Goal: Task Accomplishment & Management: Manage account settings

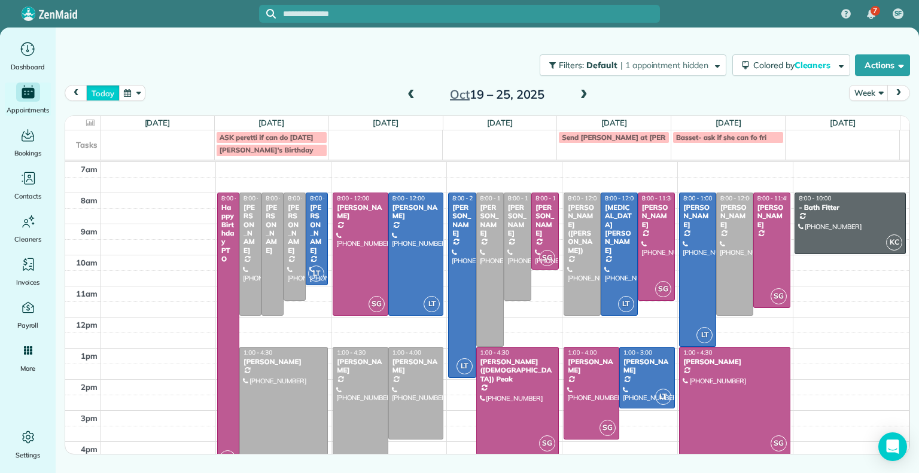
click at [101, 89] on button "today" at bounding box center [102, 93] width 33 height 16
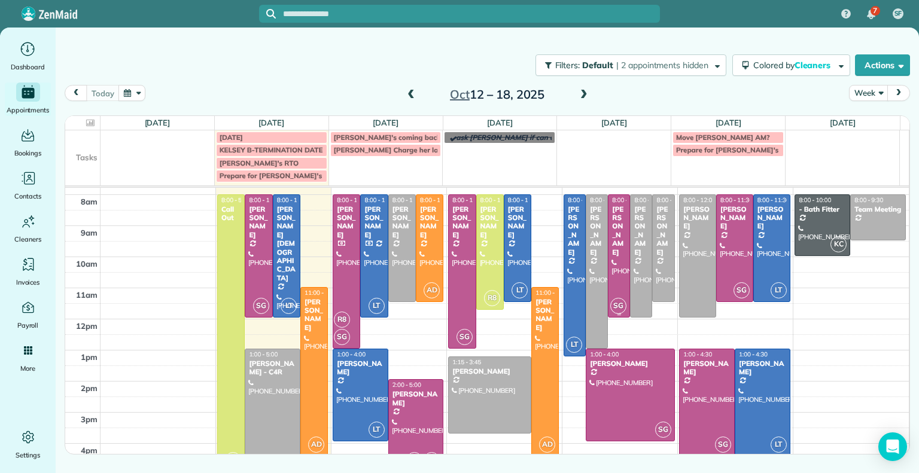
scroll to position [26, 0]
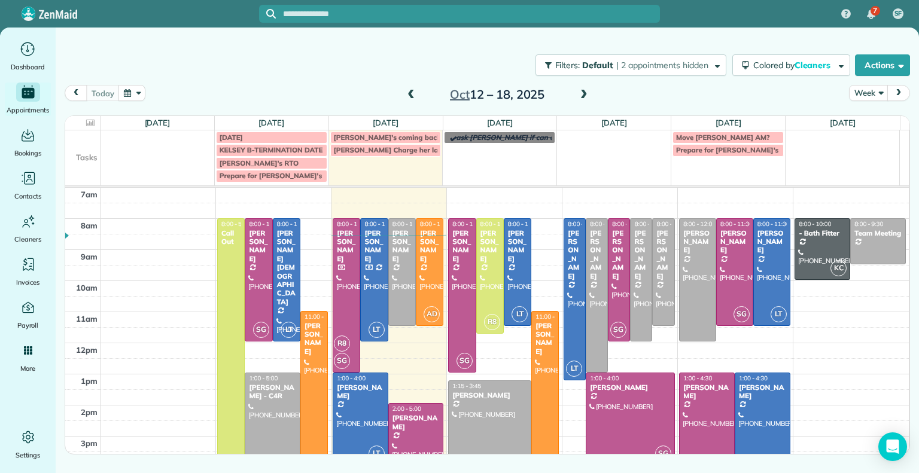
click at [586, 96] on span at bounding box center [583, 95] width 13 height 11
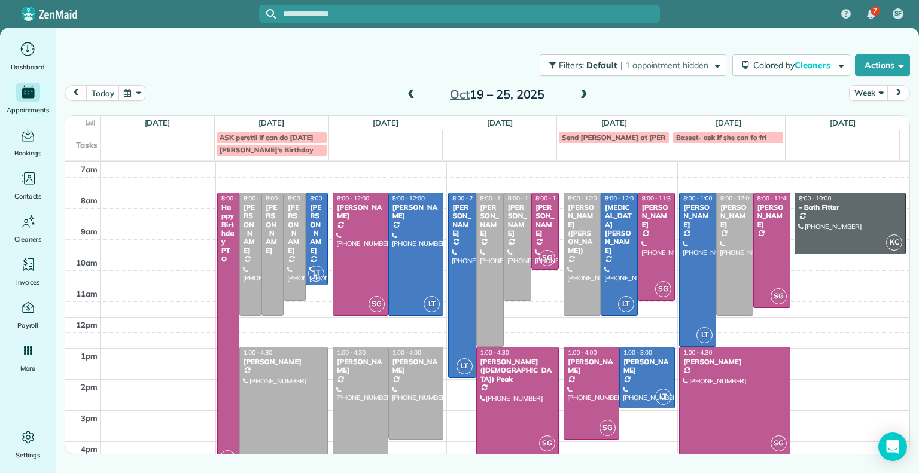
click at [412, 93] on span at bounding box center [410, 95] width 13 height 11
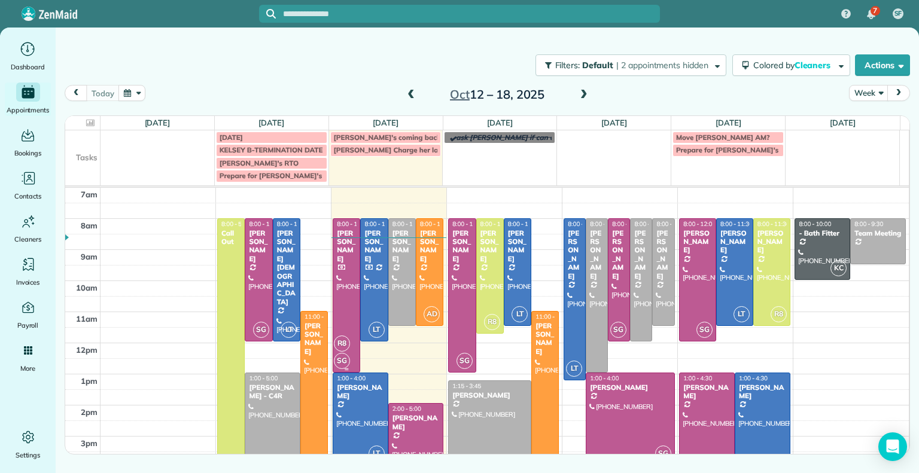
click at [346, 257] on div "Joana Velazquez" at bounding box center [346, 246] width 20 height 35
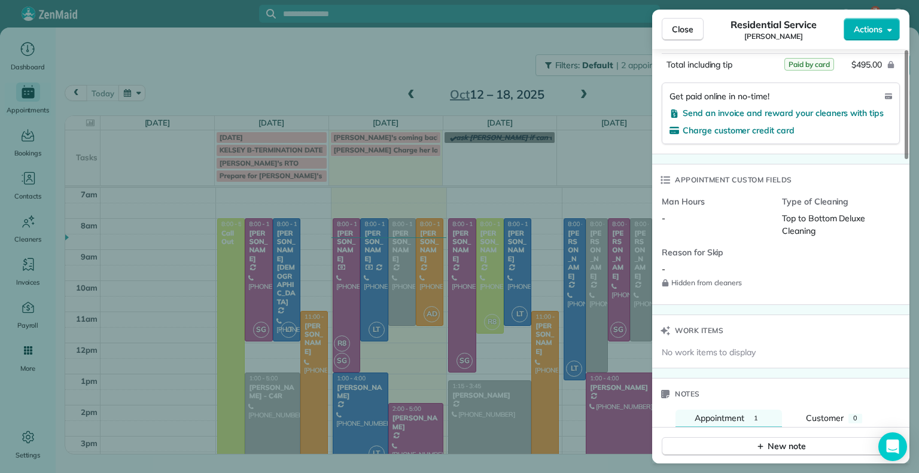
scroll to position [764, 0]
click at [750, 69] on div "Service Service Price (1x $495.00) $495.00 Add an item Overcharge $0.00 Discoun…" at bounding box center [780, 4] width 257 height 300
drag, startPoint x: 746, startPoint y: 38, endPoint x: 731, endPoint y: 56, distance: 23.8
click at [731, 56] on div "Close Residential Service Joana Velazquez Actions Status Active Joana Velazquez…" at bounding box center [780, 237] width 257 height 454
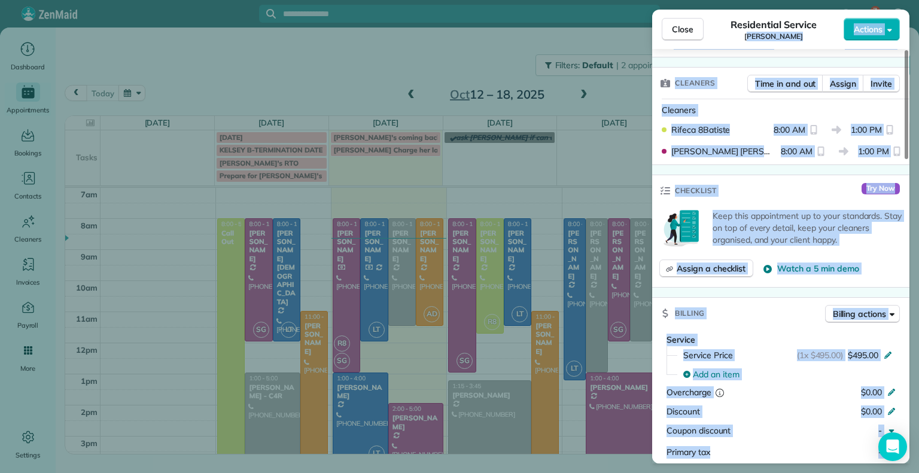
scroll to position [0, 0]
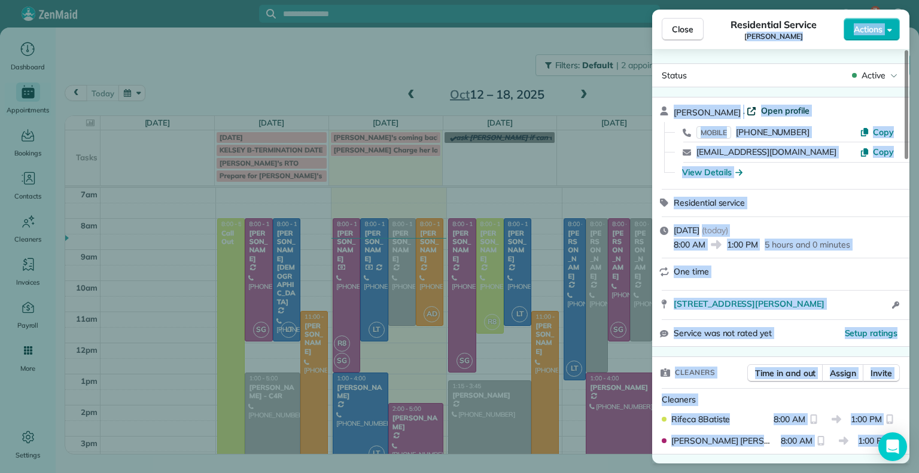
click at [788, 113] on span "Open profile" at bounding box center [785, 111] width 48 height 12
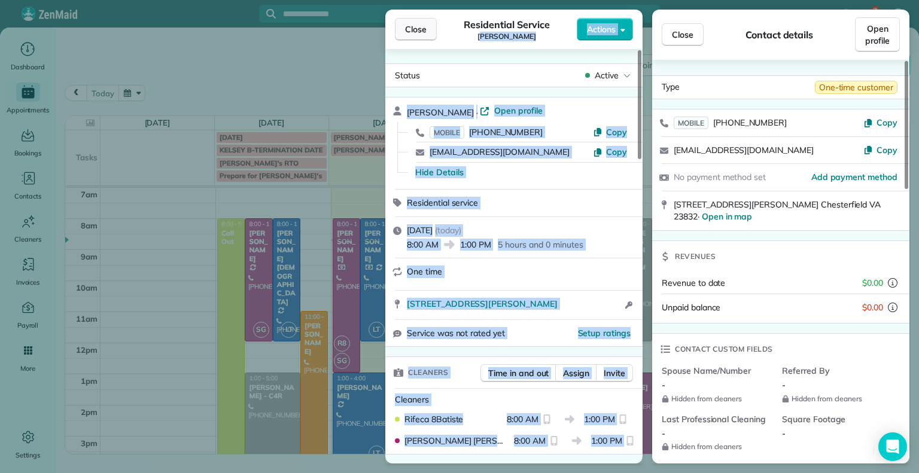
click at [425, 25] on span "Close" at bounding box center [416, 29] width 22 height 12
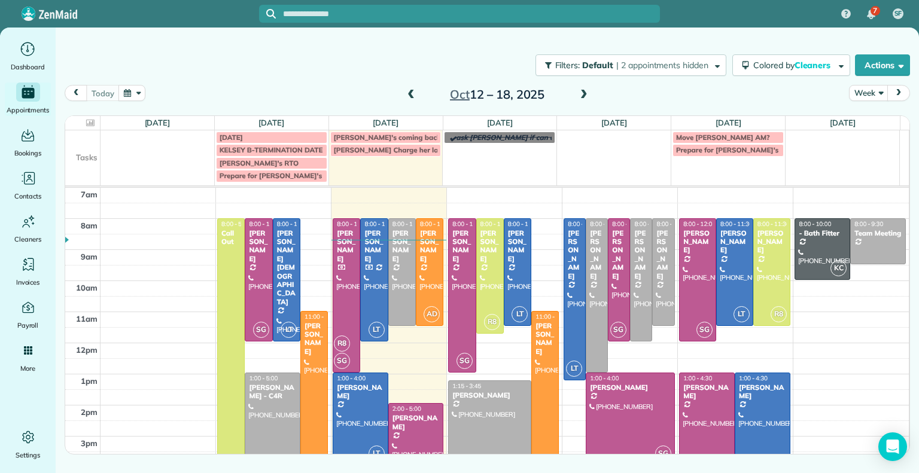
click at [584, 93] on span at bounding box center [583, 95] width 13 height 11
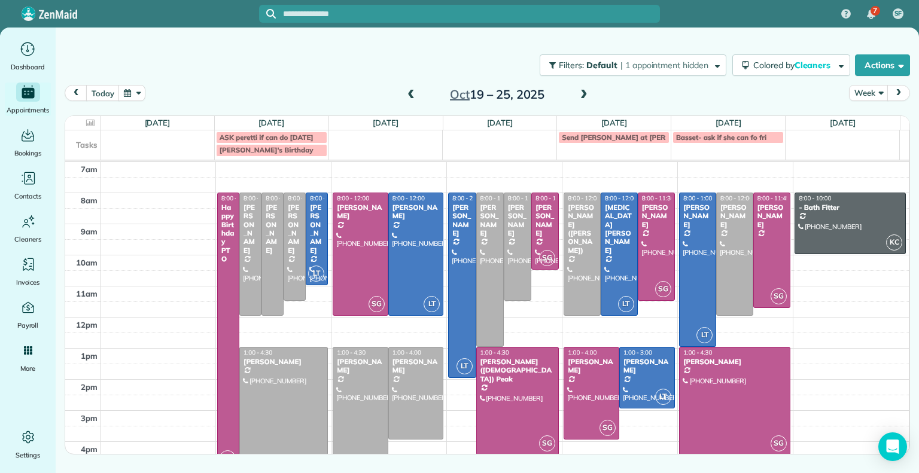
click at [410, 93] on span at bounding box center [410, 95] width 13 height 11
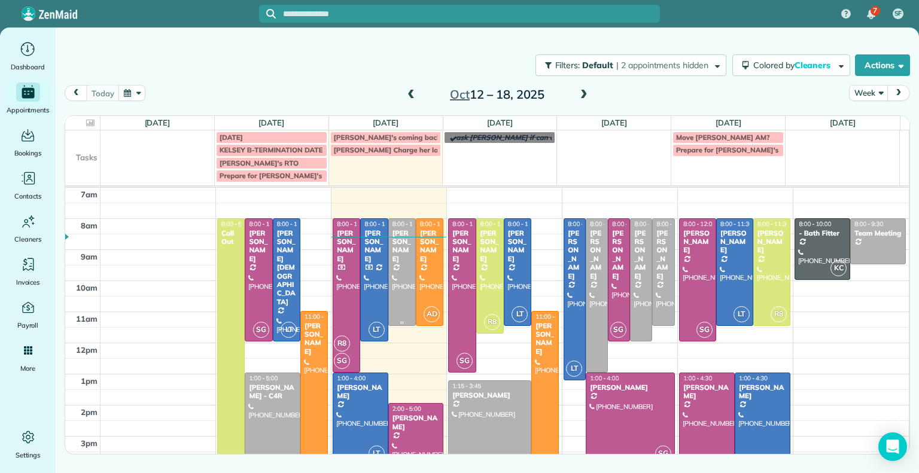
click at [398, 263] on div at bounding box center [402, 272] width 26 height 107
click at [407, 425] on div at bounding box center [416, 450] width 54 height 92
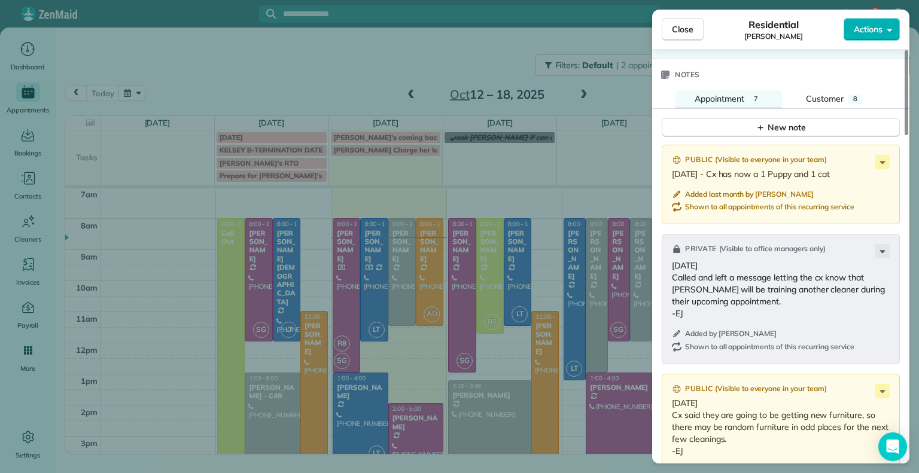
scroll to position [1093, 0]
click at [394, 263] on div "Close Residential Tracy Jones Actions Status Active Tracy Jones · Open profile …" at bounding box center [459, 236] width 919 height 473
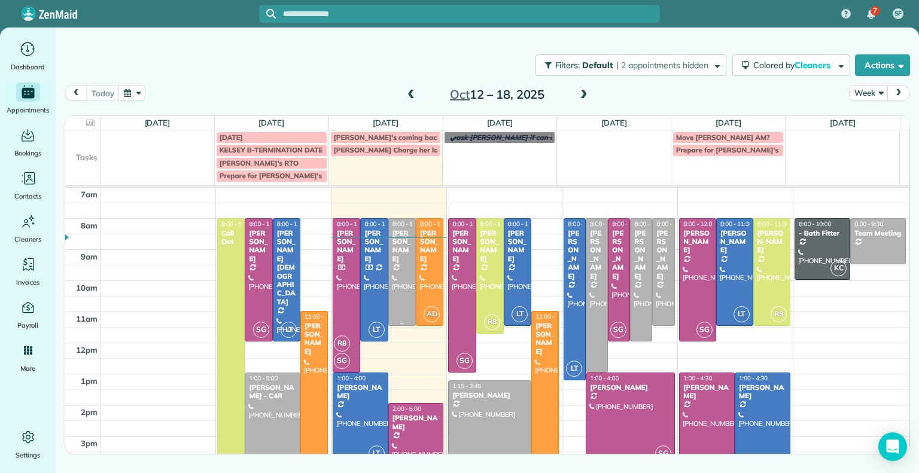
click at [394, 263] on div "Jennifer Johnson" at bounding box center [402, 246] width 20 height 35
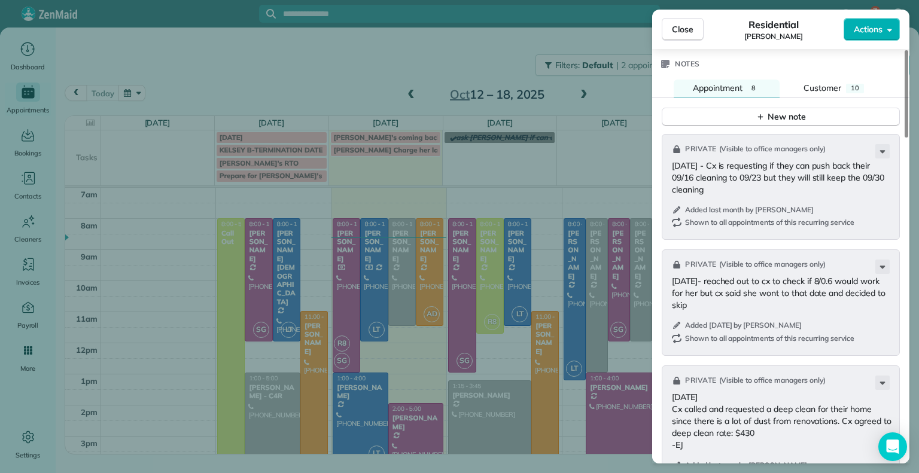
scroll to position [1065, 0]
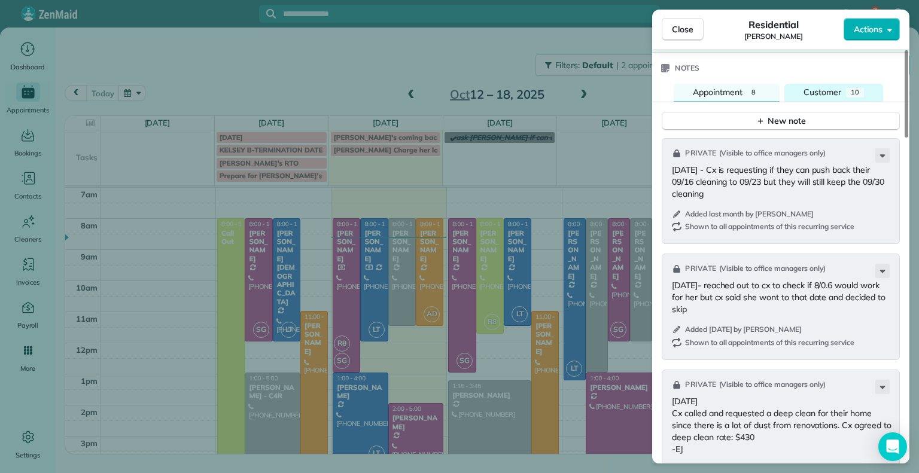
click at [835, 89] on span "Customer" at bounding box center [822, 92] width 38 height 11
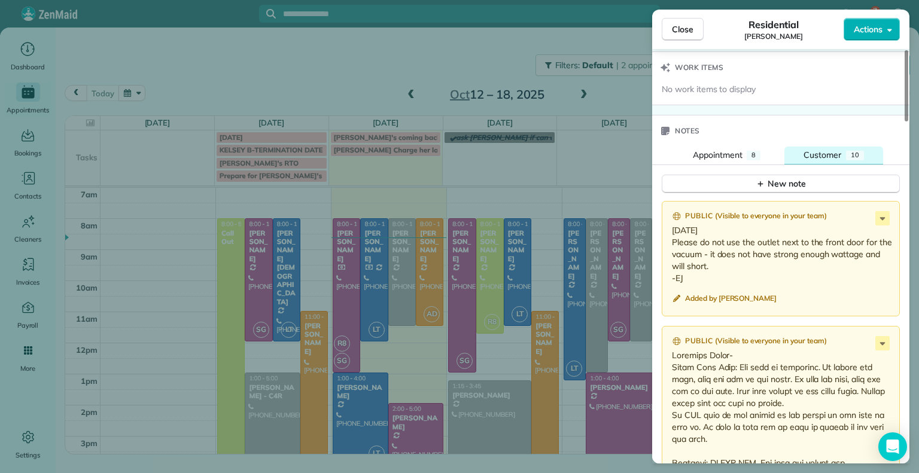
scroll to position [1002, 0]
click at [820, 182] on button "New note" at bounding box center [780, 184] width 238 height 19
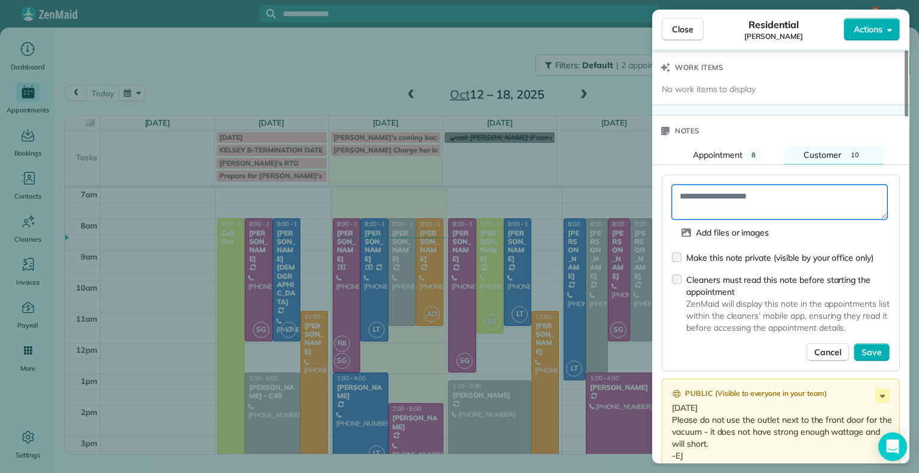
click at [751, 185] on textarea at bounding box center [779, 202] width 215 height 35
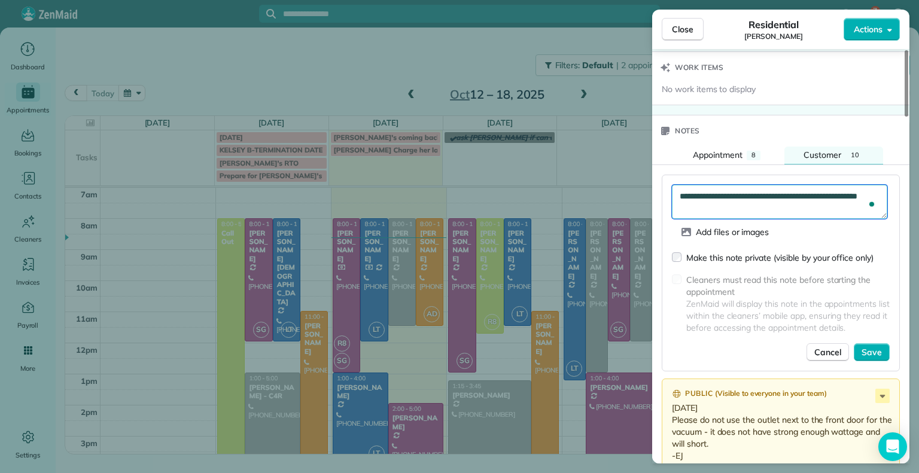
click at [805, 191] on textarea "**********" at bounding box center [779, 202] width 215 height 35
type textarea "**********"
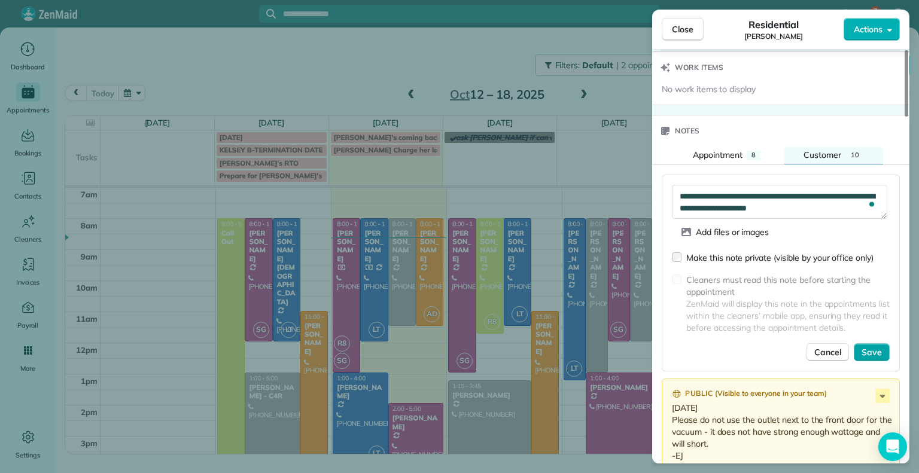
click at [871, 346] on span "Save" at bounding box center [871, 352] width 20 height 12
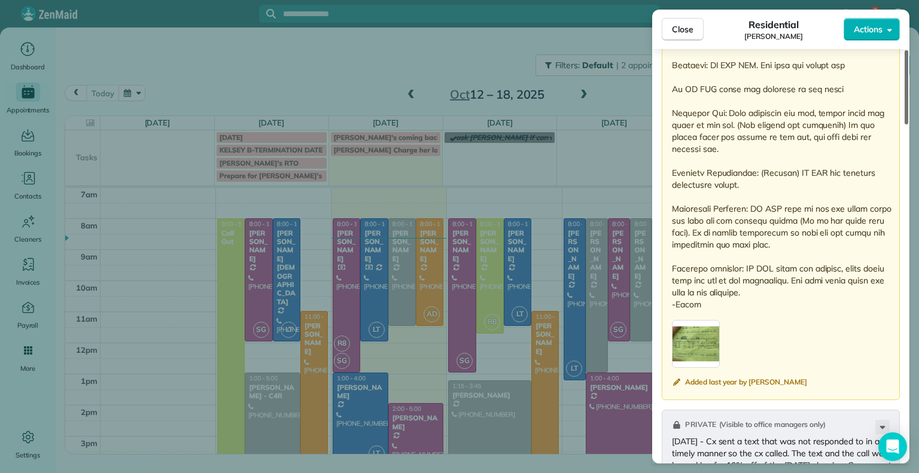
scroll to position [1498, 0]
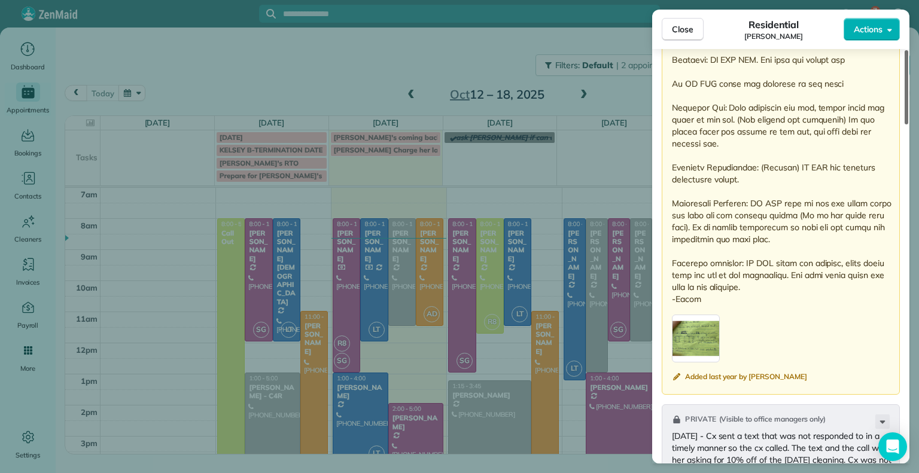
drag, startPoint x: 906, startPoint y: 278, endPoint x: 917, endPoint y: 366, distance: 89.3
click at [908, 124] on div at bounding box center [906, 87] width 4 height 74
click at [699, 321] on div "button" at bounding box center [696, 339] width 48 height 48
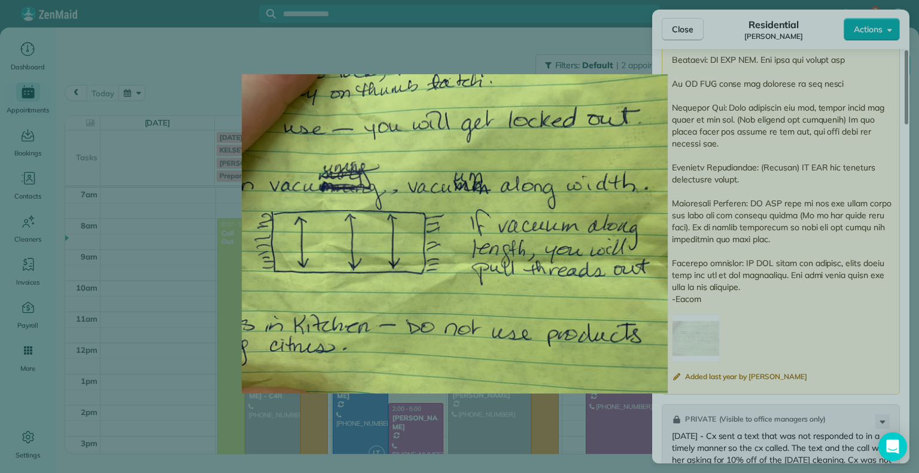
click at [699, 321] on img at bounding box center [454, 235] width 827 height 426
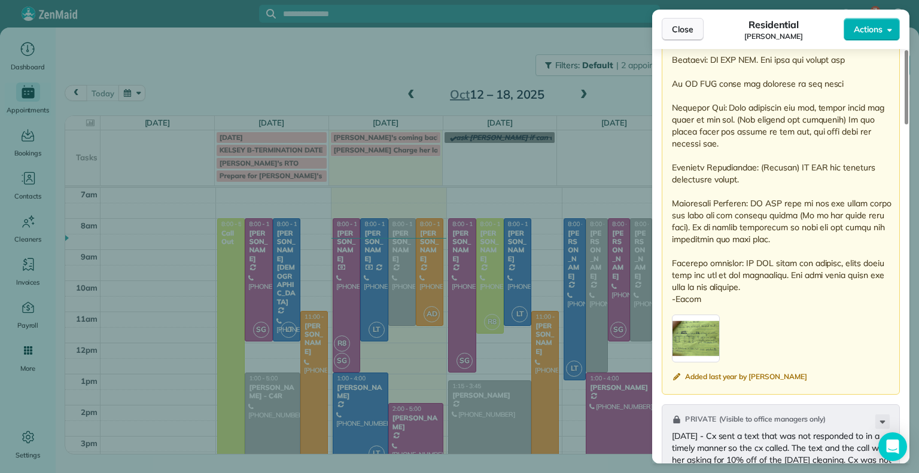
click at [688, 29] on span "Close" at bounding box center [683, 29] width 22 height 12
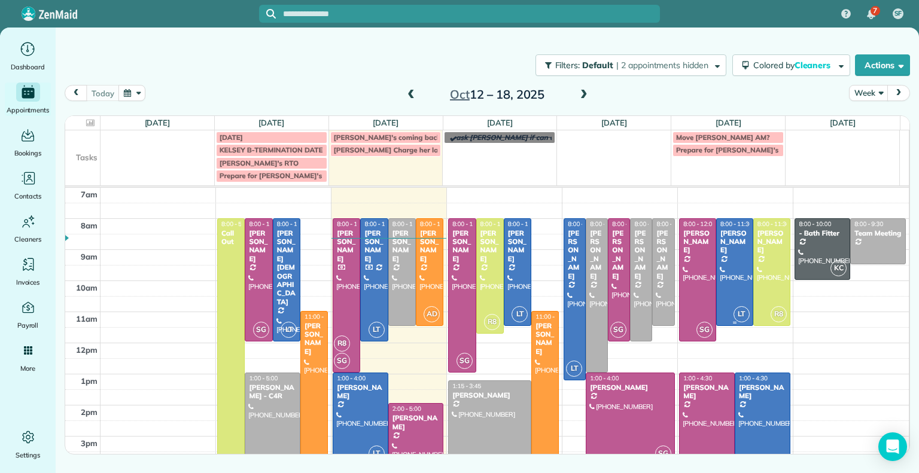
click at [718, 275] on div at bounding box center [735, 272] width 36 height 107
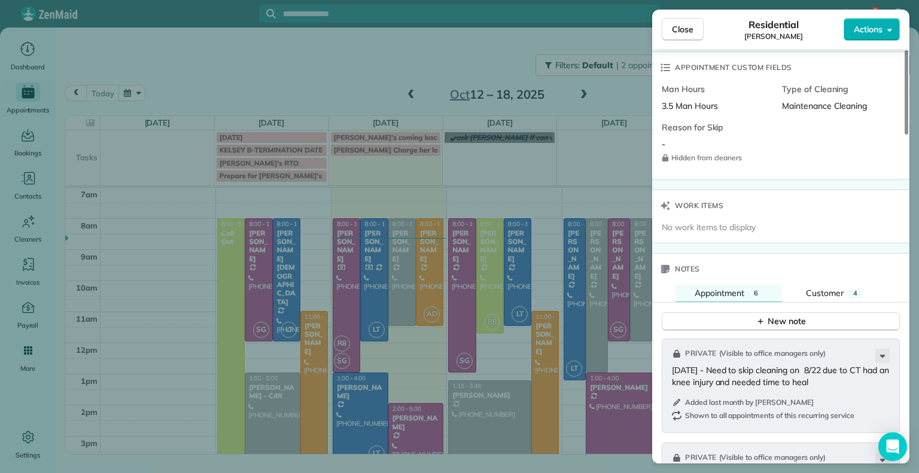
scroll to position [869, 0]
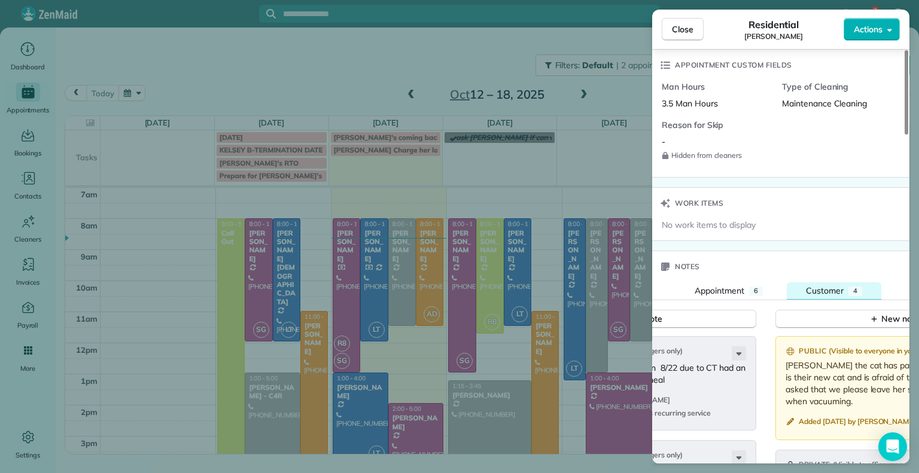
click at [824, 285] on span "Customer" at bounding box center [825, 290] width 38 height 11
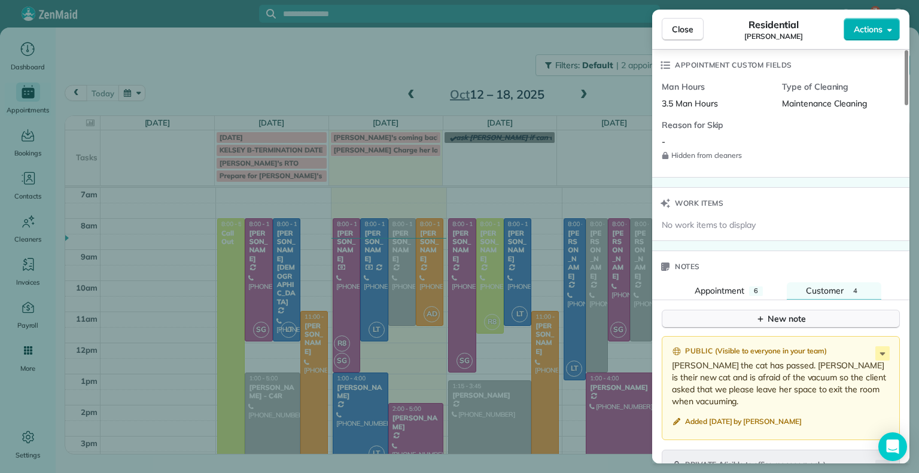
click at [795, 317] on div "New note" at bounding box center [780, 319] width 50 height 13
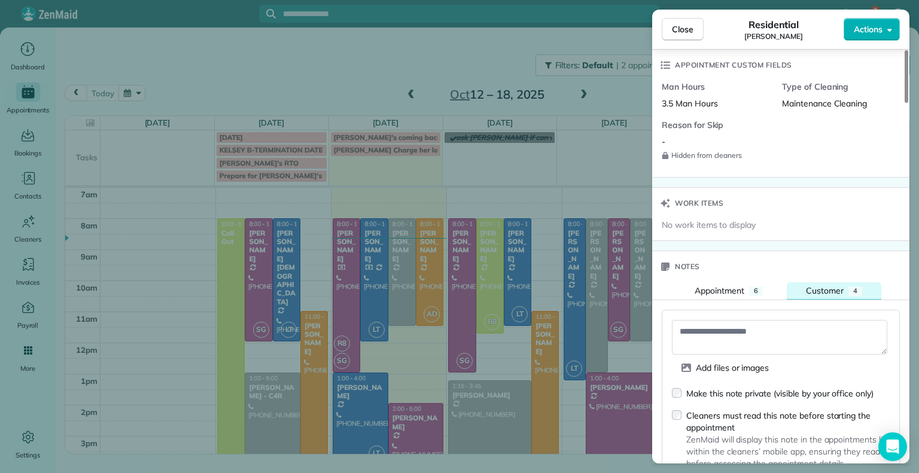
click at [812, 288] on span "Customer" at bounding box center [825, 290] width 38 height 11
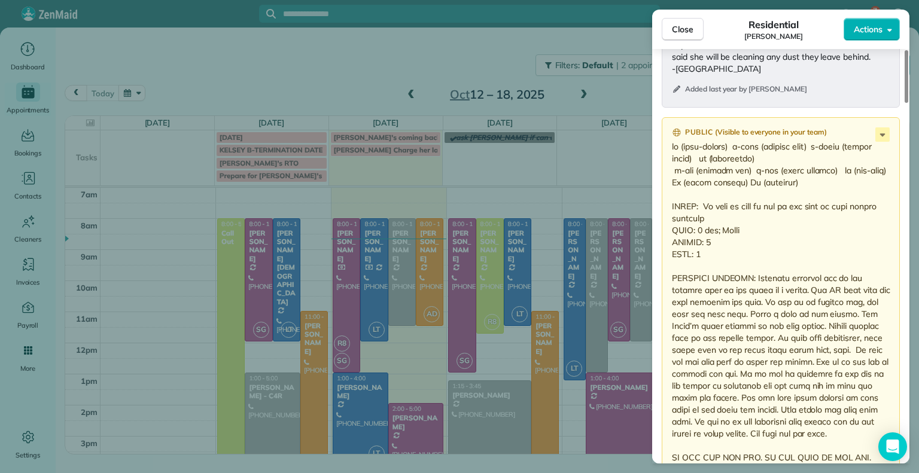
scroll to position [1544, 0]
click at [882, 133] on icon at bounding box center [882, 134] width 5 height 3
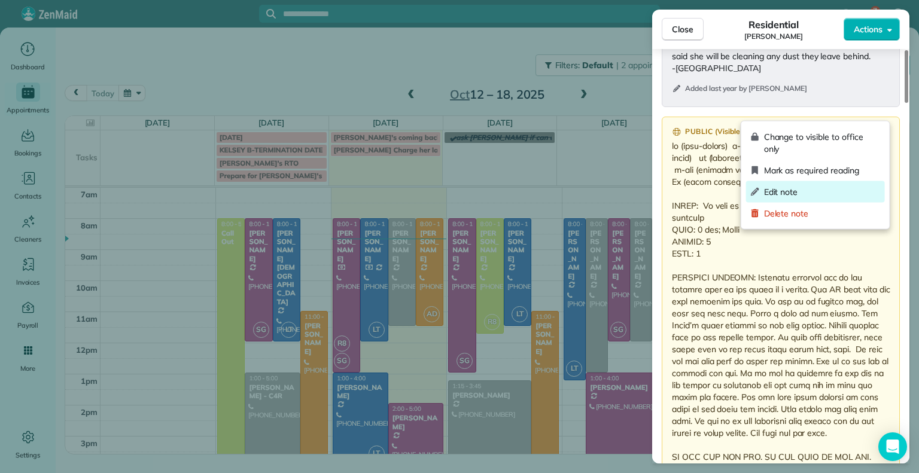
click at [796, 194] on span "Edit note" at bounding box center [822, 192] width 116 height 12
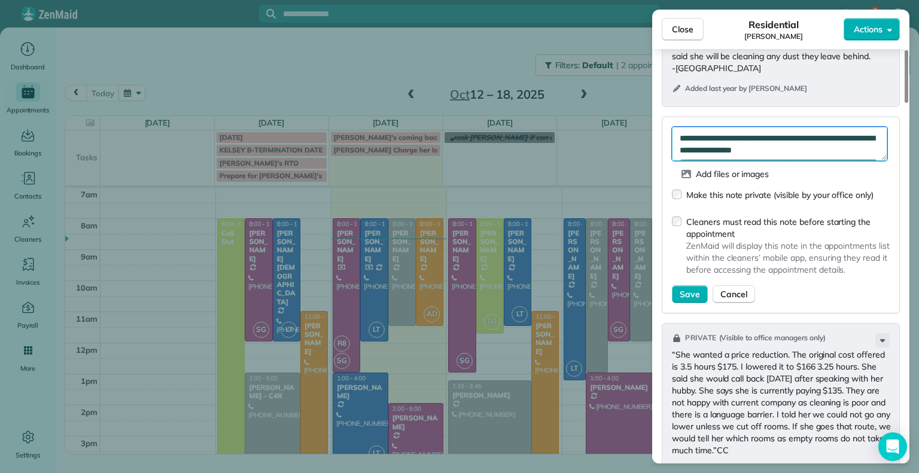
click at [818, 127] on textarea at bounding box center [779, 144] width 215 height 35
click at [725, 285] on button "Cancel" at bounding box center [733, 294] width 42 height 18
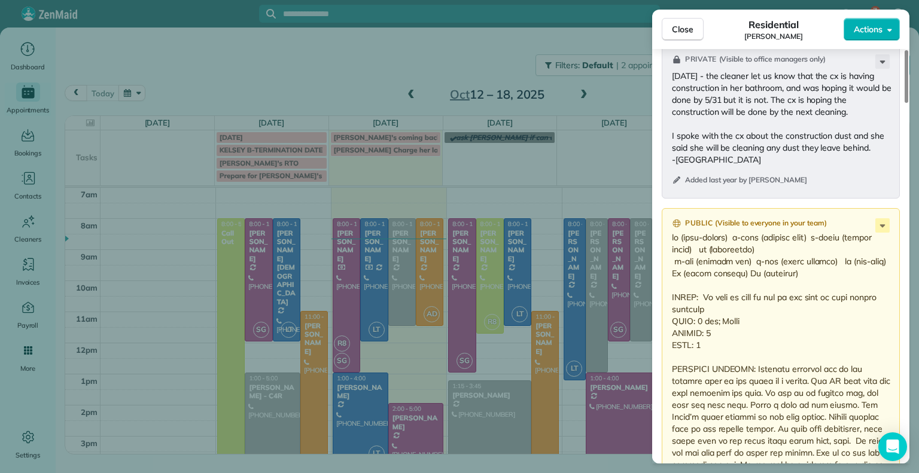
scroll to position [1438, 0]
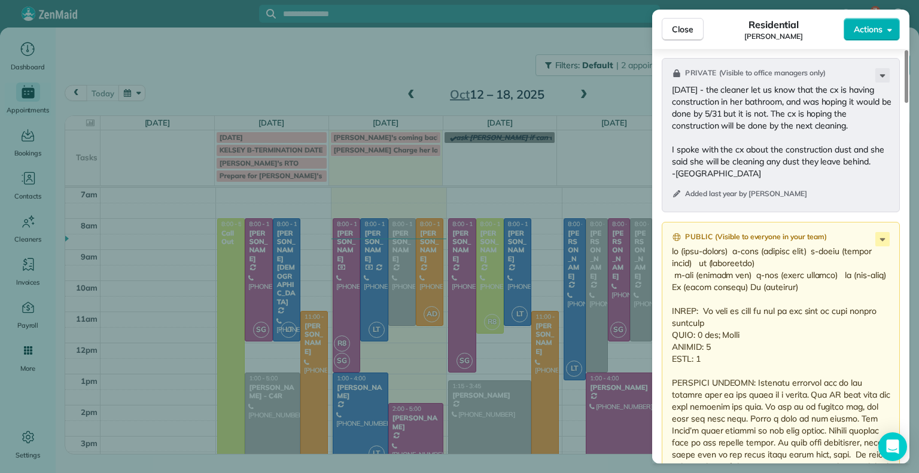
click at [882, 238] on icon at bounding box center [882, 239] width 5 height 3
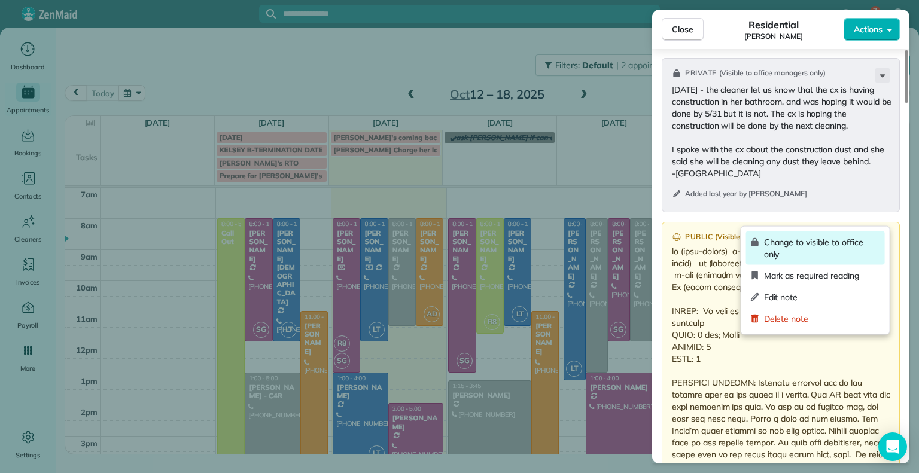
click at [792, 251] on span "Change to visible to office only" at bounding box center [822, 248] width 116 height 24
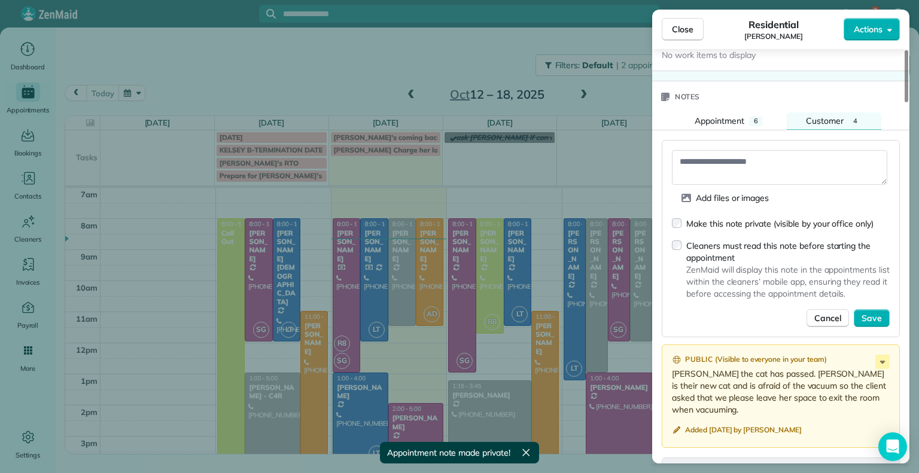
scroll to position [1036, 0]
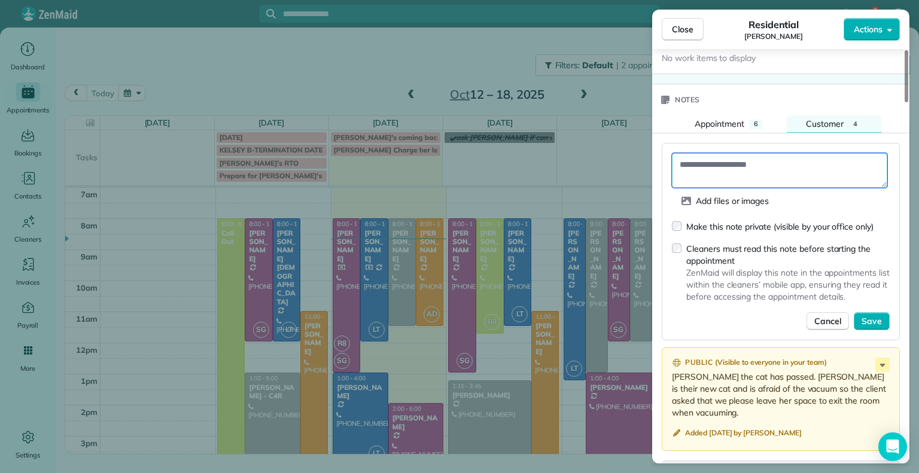
click at [733, 163] on textarea at bounding box center [779, 170] width 215 height 35
paste textarea "**********"
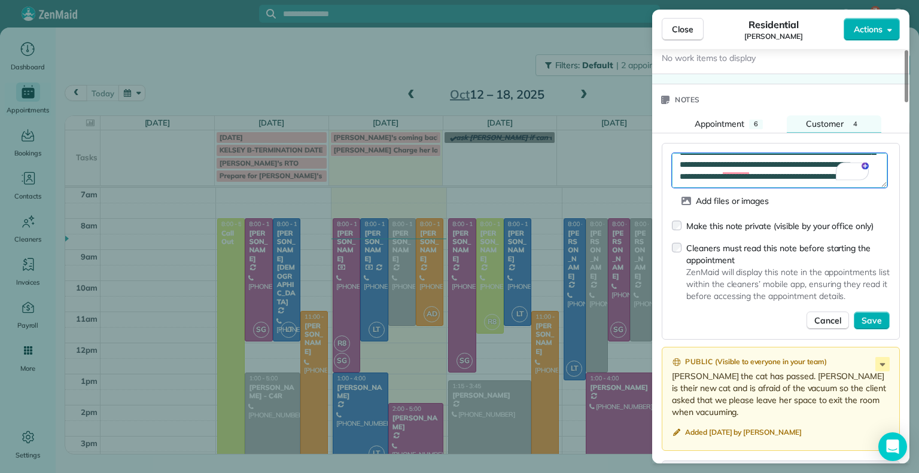
scroll to position [0, 0]
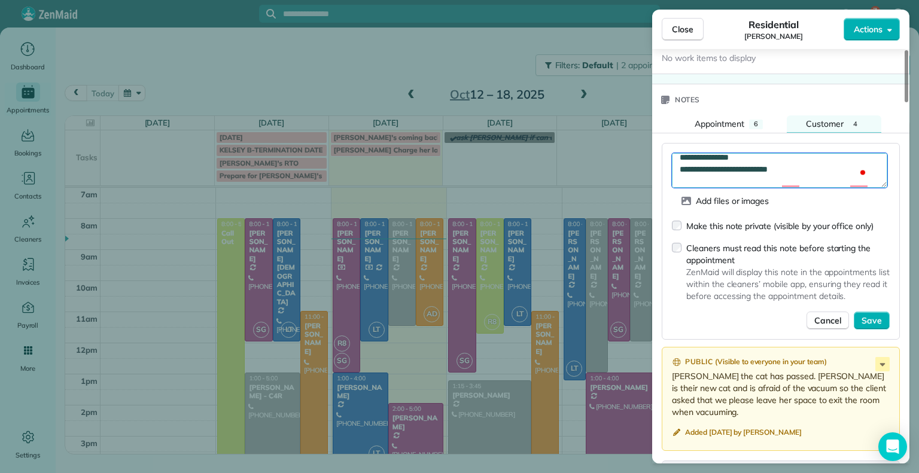
drag, startPoint x: 825, startPoint y: 150, endPoint x: 839, endPoint y: 176, distance: 30.2
click at [839, 176] on textarea "To enrich screen reader interactions, please activate Accessibility in Grammarl…" at bounding box center [779, 170] width 215 height 35
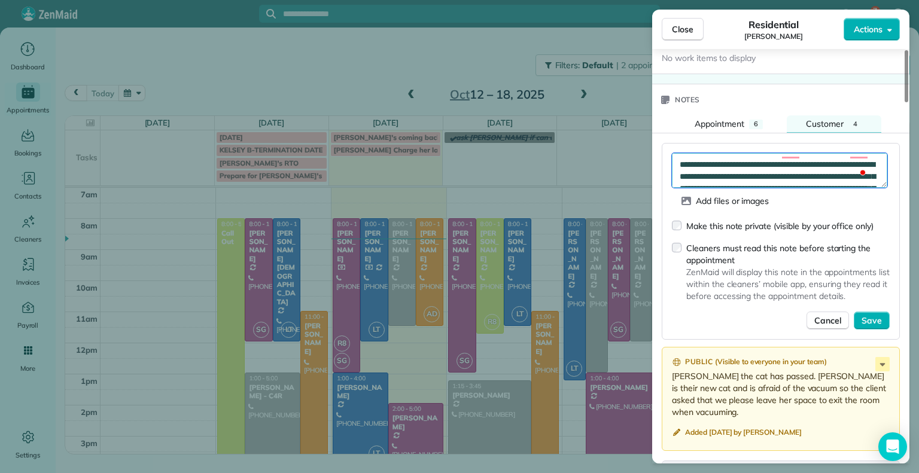
click at [822, 160] on textarea "To enrich screen reader interactions, please activate Accessibility in Grammarl…" at bounding box center [779, 170] width 215 height 35
click at [851, 174] on textarea "To enrich screen reader interactions, please activate Accessibility in Grammarl…" at bounding box center [779, 170] width 215 height 35
click at [840, 169] on textarea "To enrich screen reader interactions, please activate Accessibility in Grammarl…" at bounding box center [779, 170] width 215 height 35
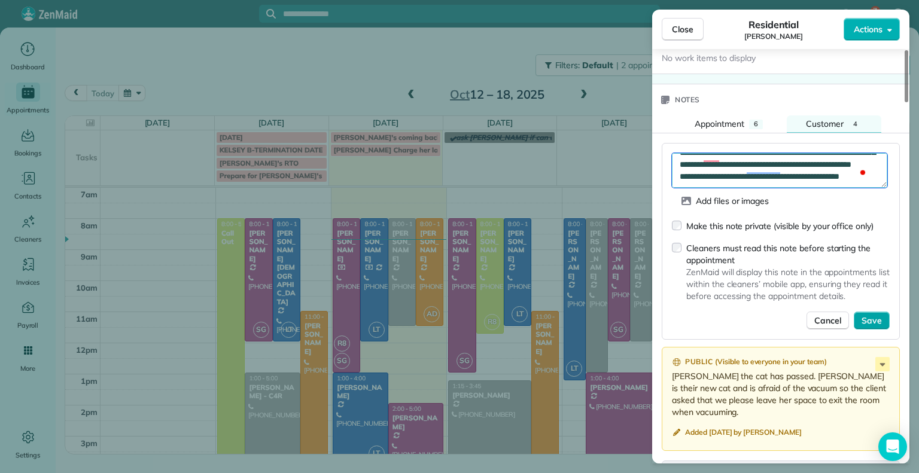
type textarea "**********"
click at [873, 319] on span "Save" at bounding box center [871, 321] width 20 height 12
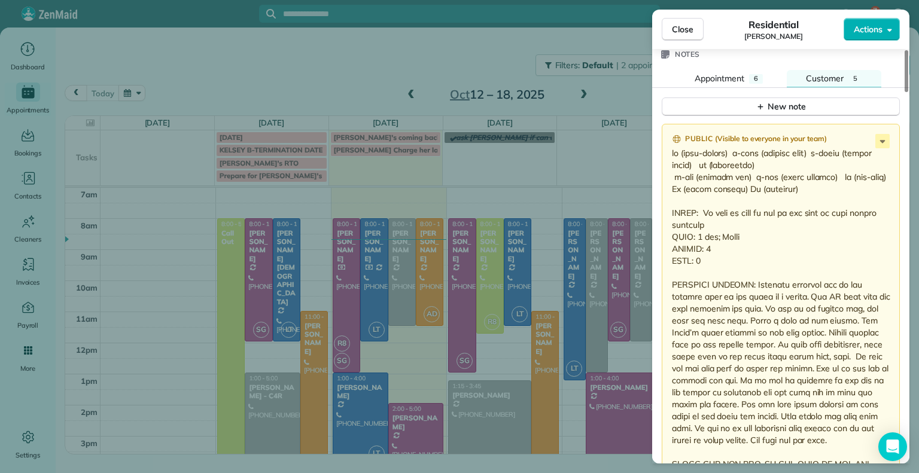
click at [882, 140] on icon at bounding box center [882, 141] width 5 height 3
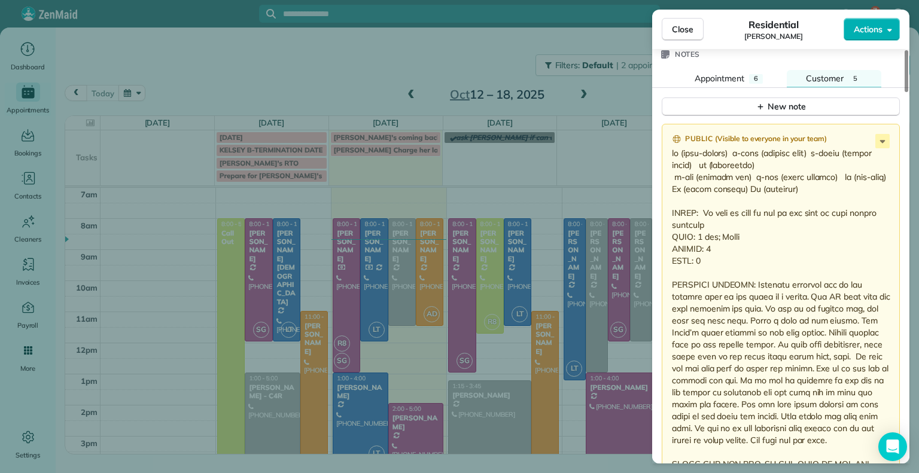
click at [882, 140] on icon at bounding box center [882, 141] width 5 height 3
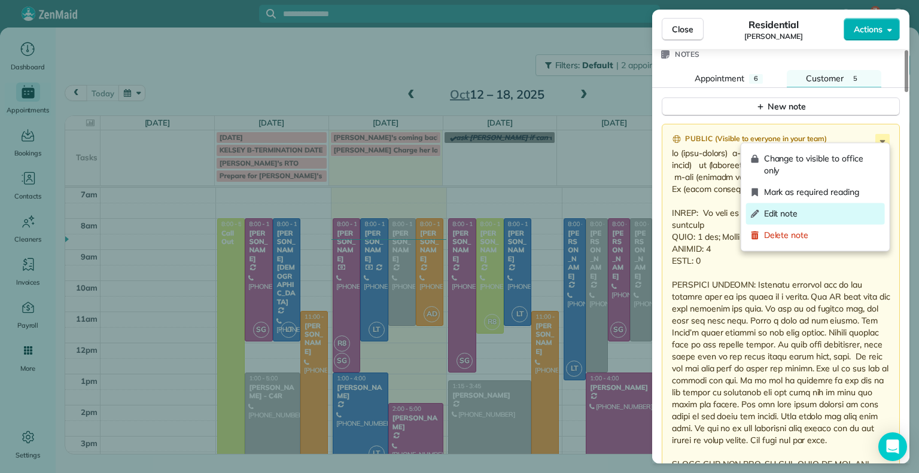
click at [792, 218] on span "Edit note" at bounding box center [822, 214] width 116 height 12
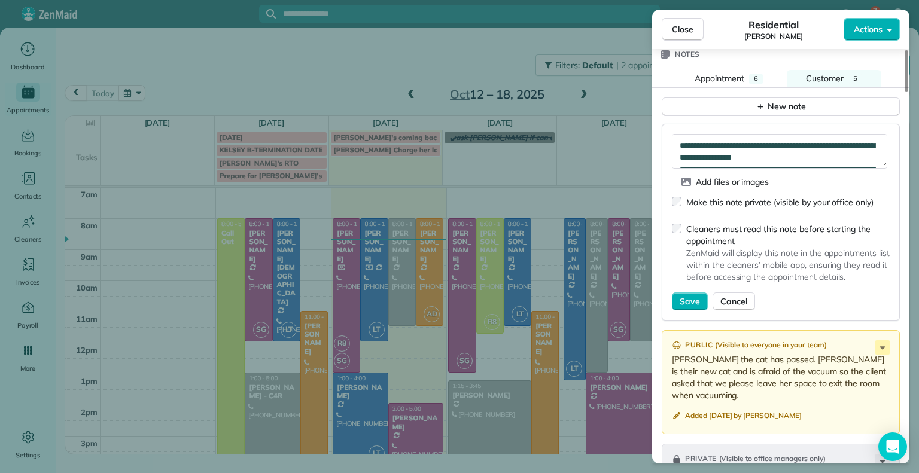
click at [798, 196] on div "Make this note private (visible by your office only)" at bounding box center [779, 202] width 187 height 12
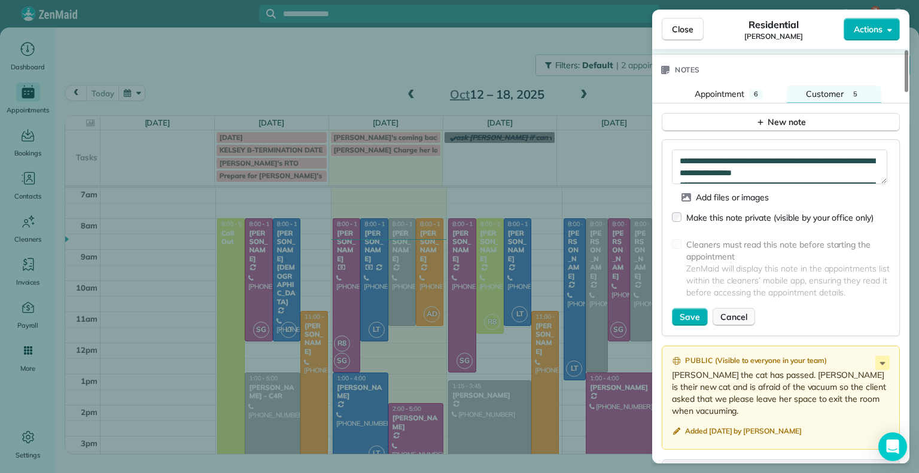
click at [731, 311] on span "Cancel" at bounding box center [733, 317] width 27 height 12
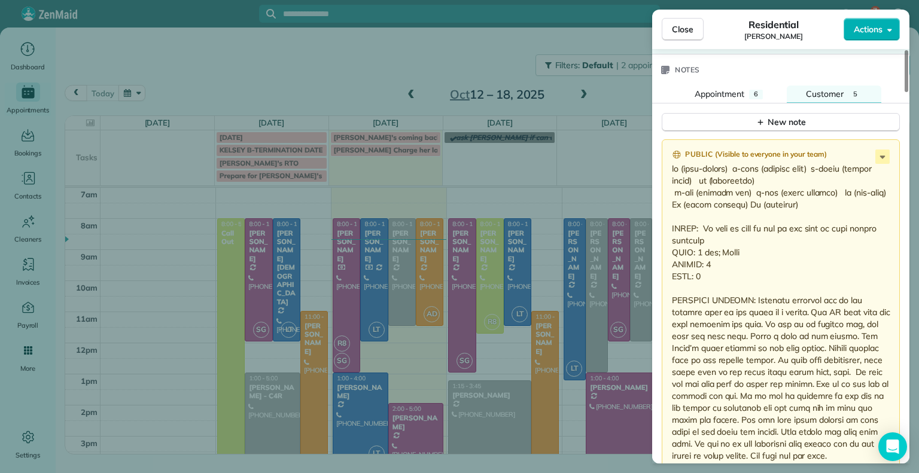
click at [882, 156] on icon at bounding box center [882, 157] width 5 height 3
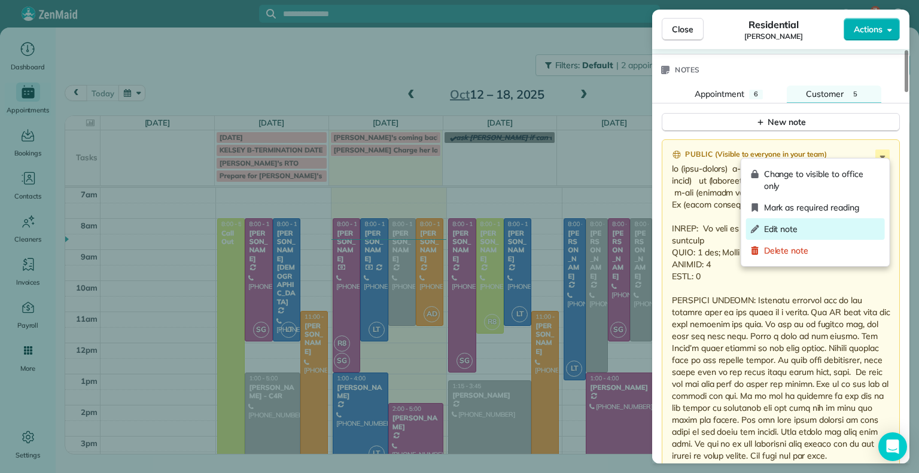
click at [800, 234] on span "Edit note" at bounding box center [822, 229] width 116 height 12
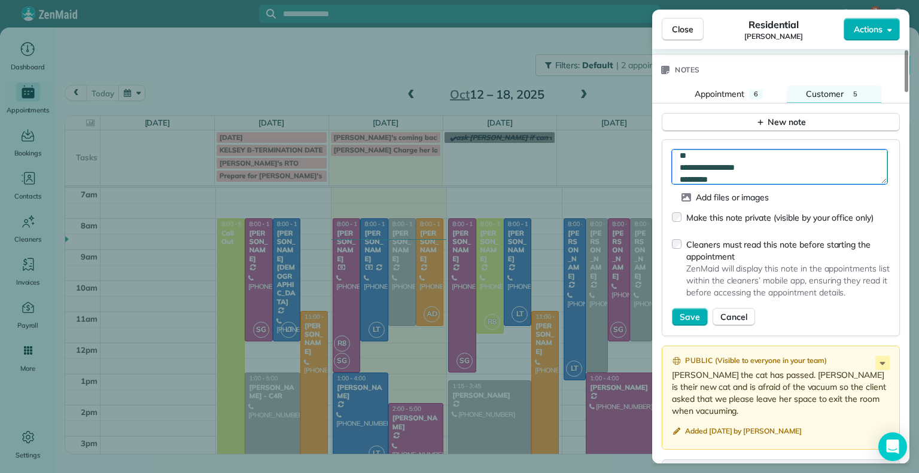
click at [791, 161] on textarea at bounding box center [779, 167] width 215 height 35
type textarea "**********"
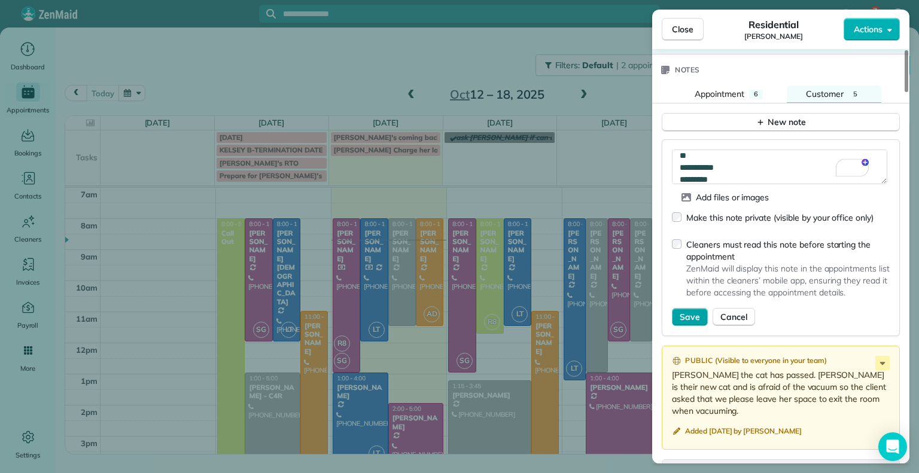
click at [697, 317] on button "Save" at bounding box center [690, 317] width 36 height 18
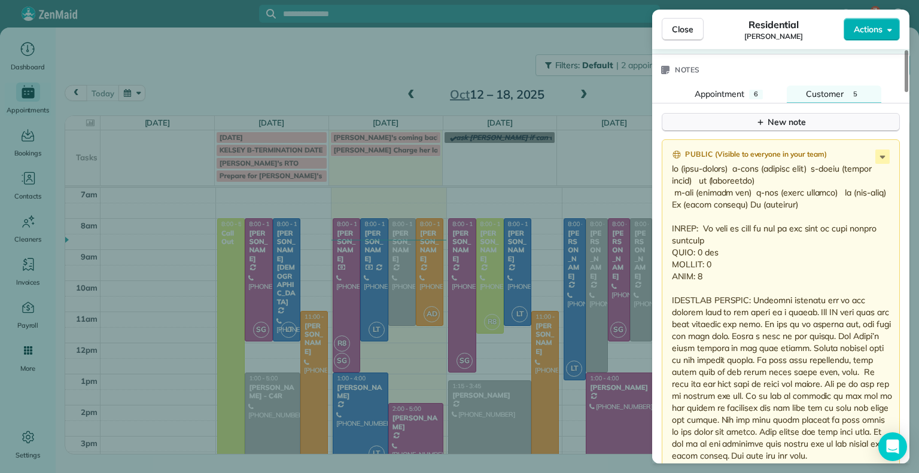
click at [747, 124] on button "New note" at bounding box center [780, 122] width 238 height 19
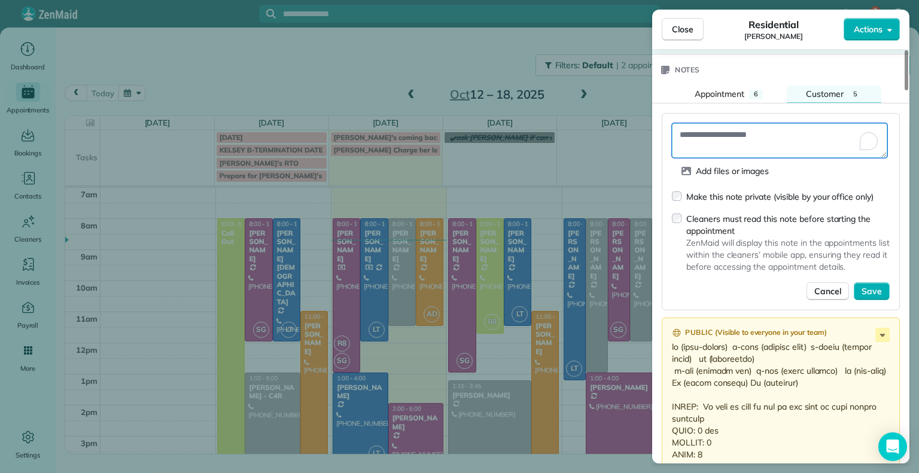
click at [725, 130] on textarea "To enrich screen reader interactions, please activate Accessibility in Grammarl…" at bounding box center [779, 140] width 215 height 35
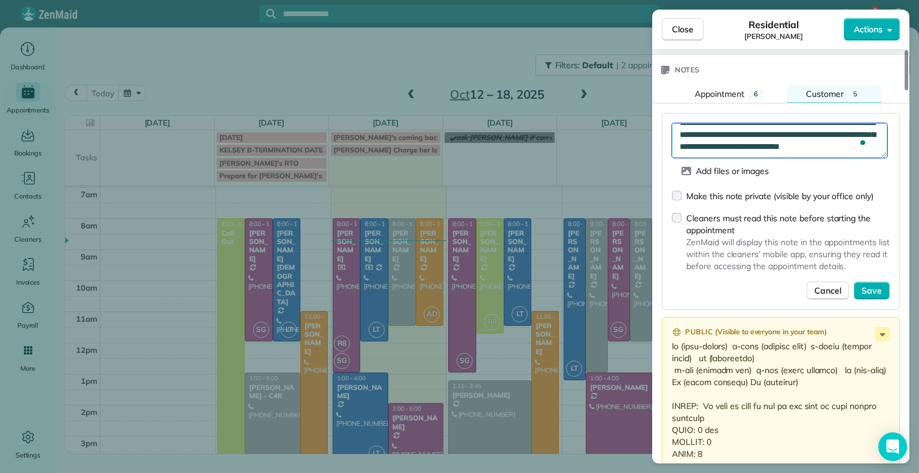
type textarea "**********"
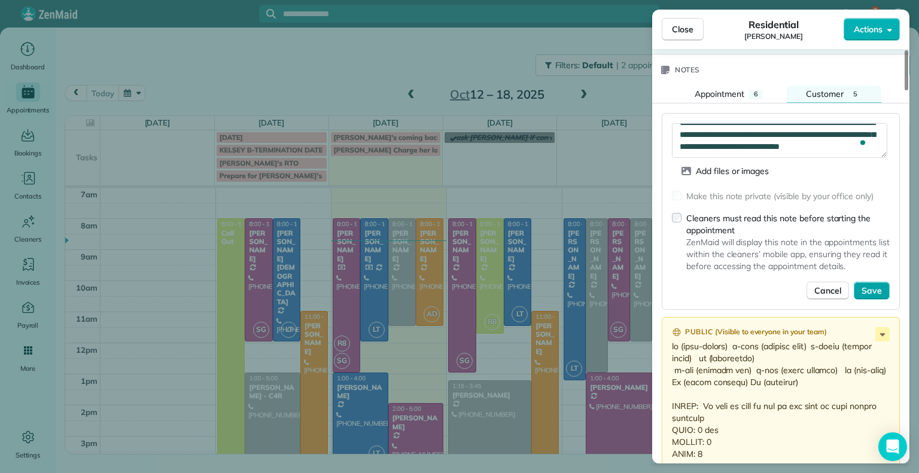
click at [869, 285] on span "Save" at bounding box center [871, 291] width 20 height 12
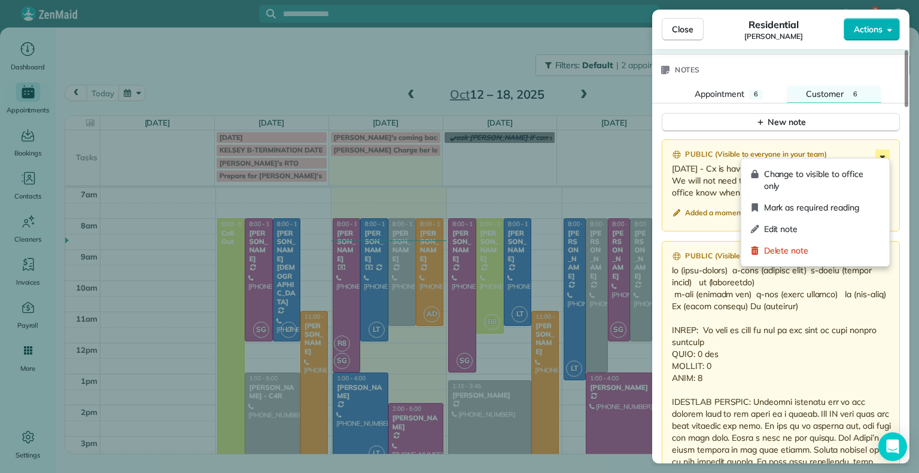
click at [882, 153] on icon at bounding box center [882, 157] width 14 height 14
click at [806, 231] on span "Edit note" at bounding box center [822, 229] width 116 height 12
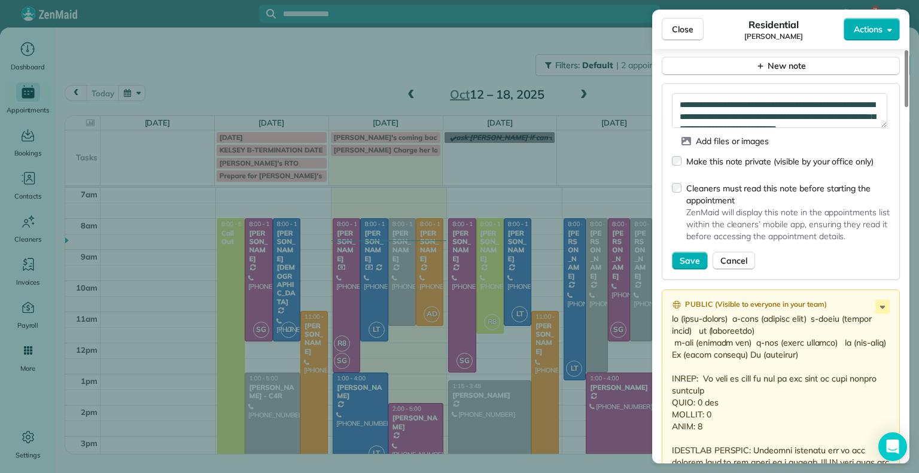
scroll to position [24, 0]
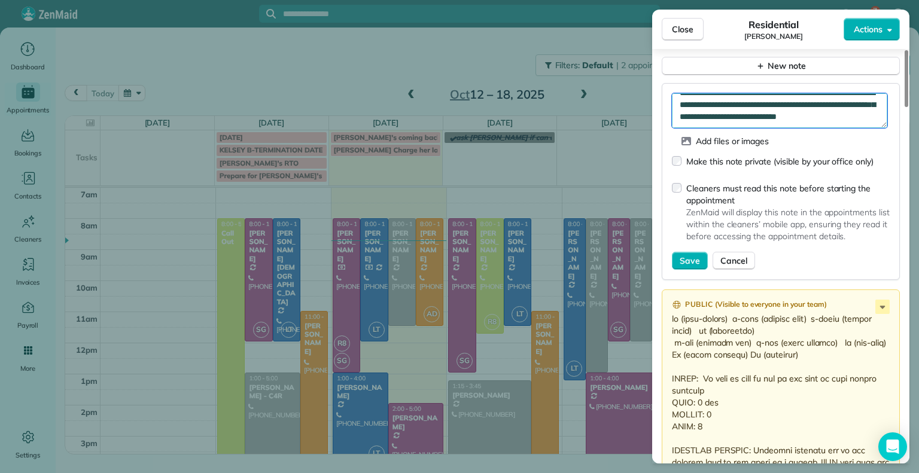
click at [778, 113] on textarea "**********" at bounding box center [779, 110] width 215 height 35
type textarea "**********"
click at [688, 255] on span "Save" at bounding box center [689, 261] width 20 height 12
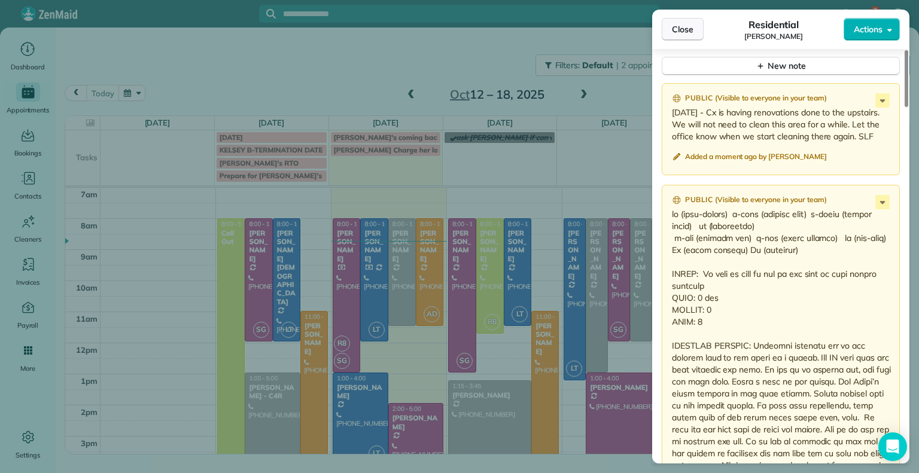
click at [684, 34] on span "Close" at bounding box center [683, 29] width 22 height 12
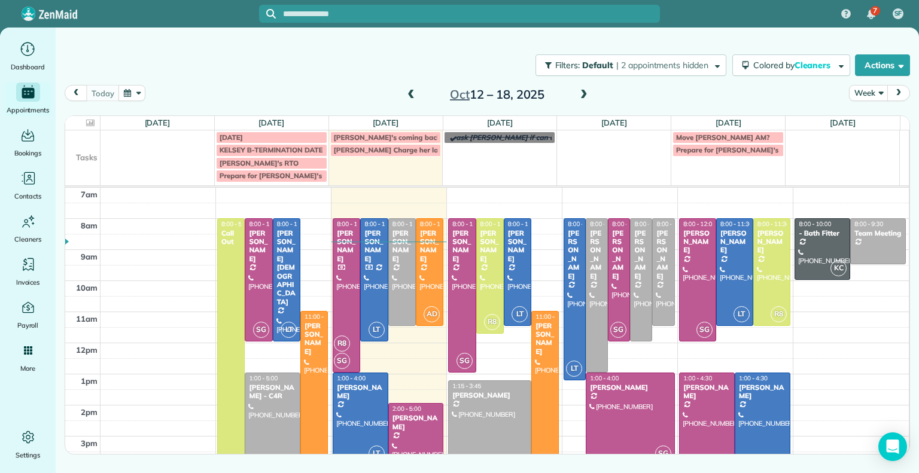
click at [586, 95] on span at bounding box center [583, 95] width 13 height 11
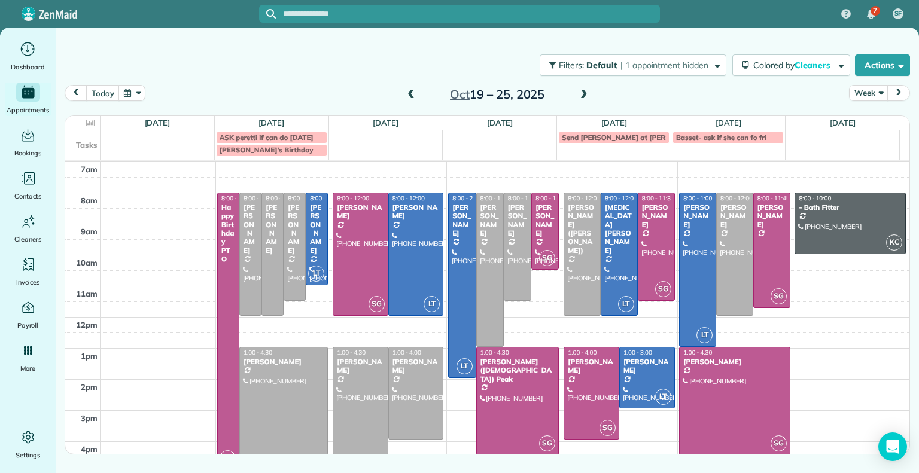
click at [411, 93] on span at bounding box center [410, 95] width 13 height 11
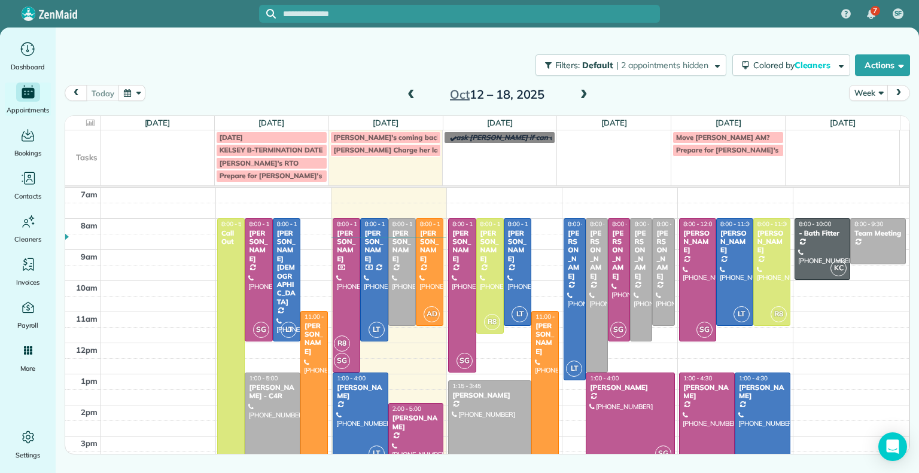
click at [583, 94] on span at bounding box center [583, 95] width 13 height 11
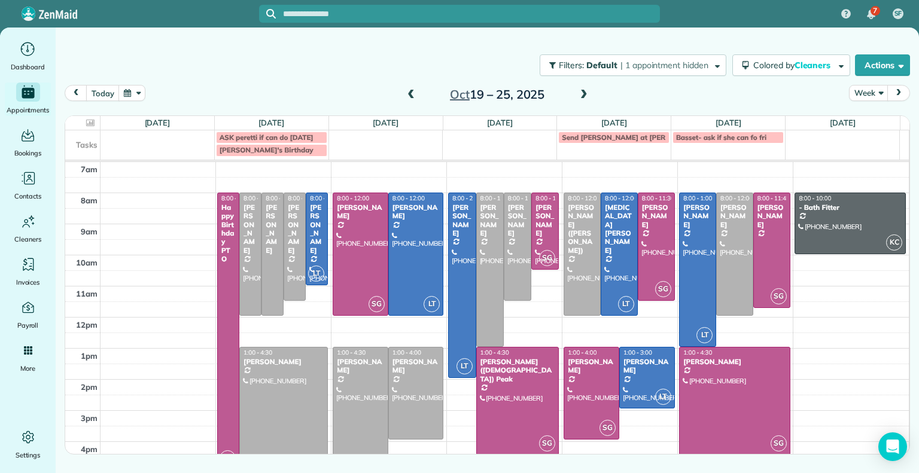
click at [406, 95] on span at bounding box center [410, 95] width 13 height 11
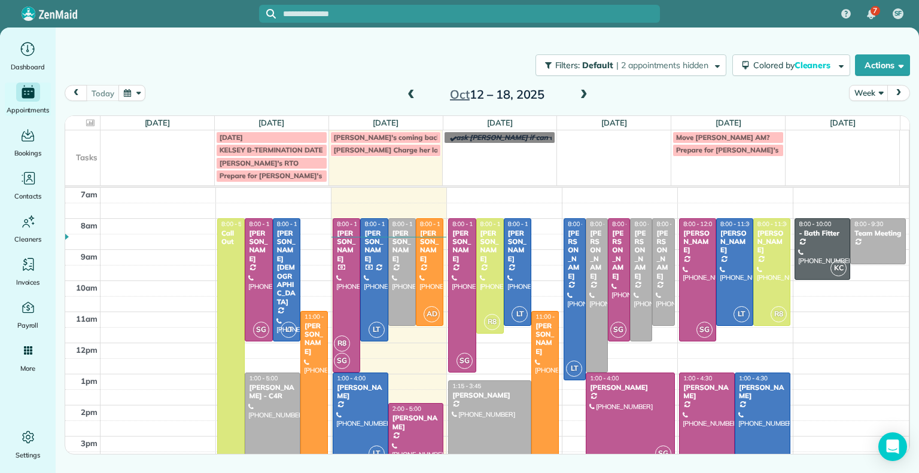
click at [406, 95] on span at bounding box center [410, 95] width 13 height 11
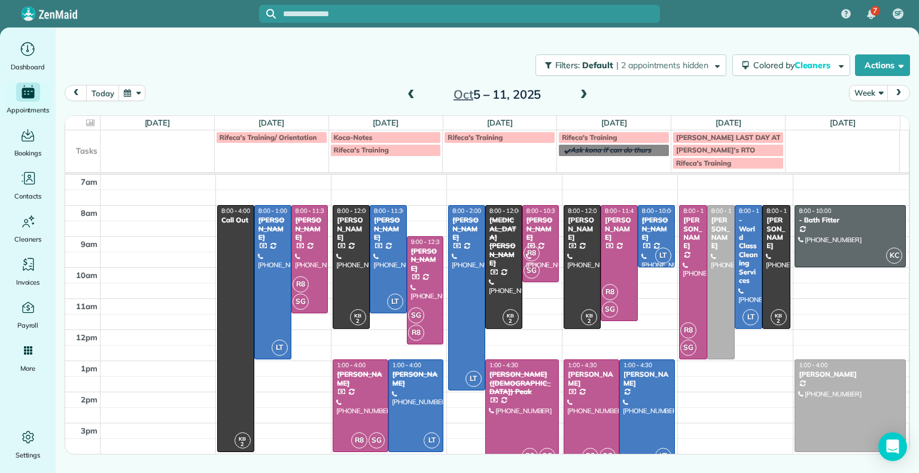
click at [588, 93] on span at bounding box center [583, 95] width 13 height 11
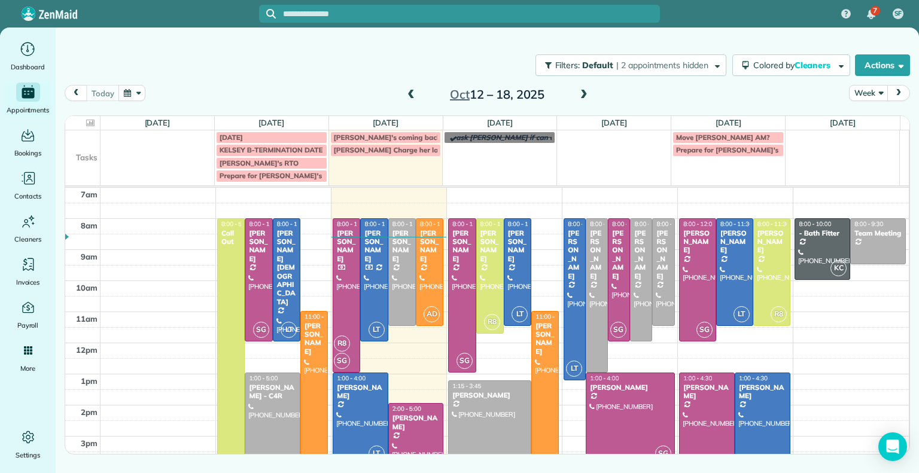
click at [588, 93] on span at bounding box center [583, 95] width 13 height 11
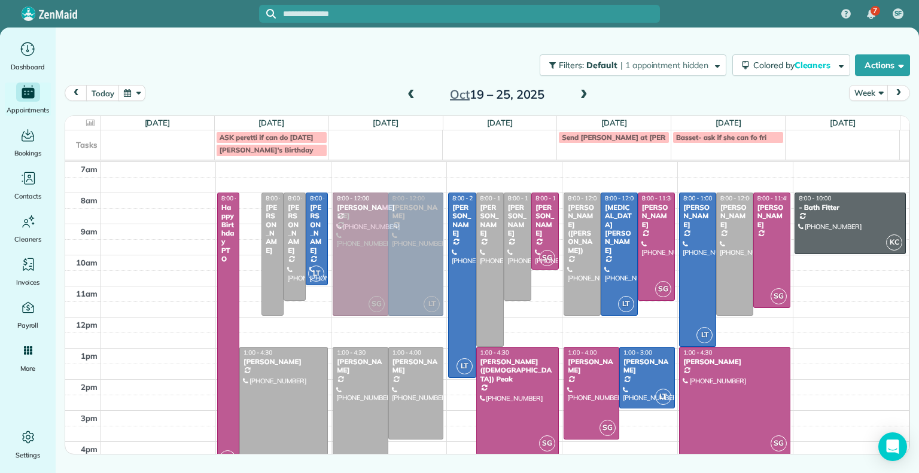
drag, startPoint x: 245, startPoint y: 223, endPoint x: 409, endPoint y: 227, distance: 163.9
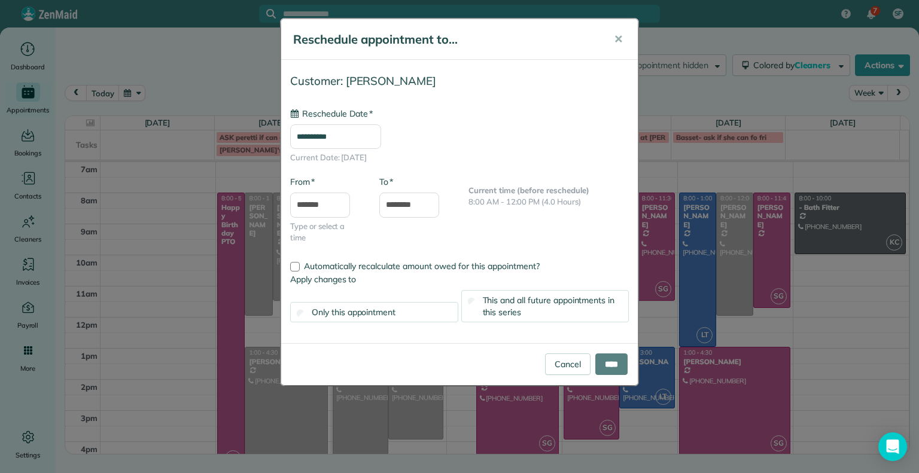
type input "**********"
click at [617, 38] on span "✕" at bounding box center [618, 39] width 9 height 14
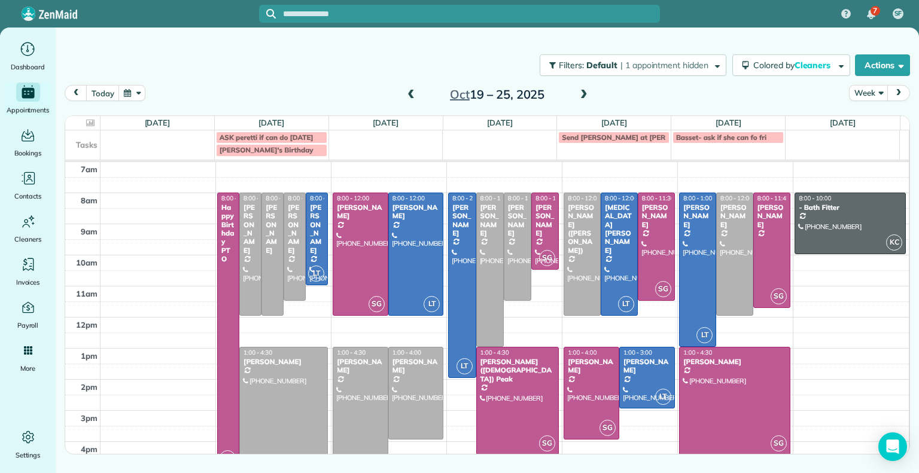
click at [65, 42] on div "Filters: Default | 1 appointment hidden Colored by Cleaners Color by Cleaner Co…" at bounding box center [487, 221] width 863 height 387
click at [411, 96] on span at bounding box center [410, 95] width 13 height 11
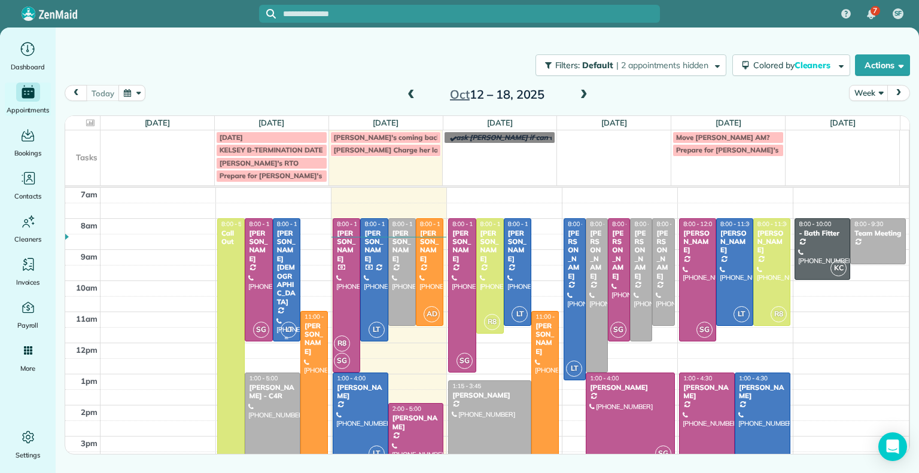
click at [283, 249] on div at bounding box center [286, 280] width 26 height 122
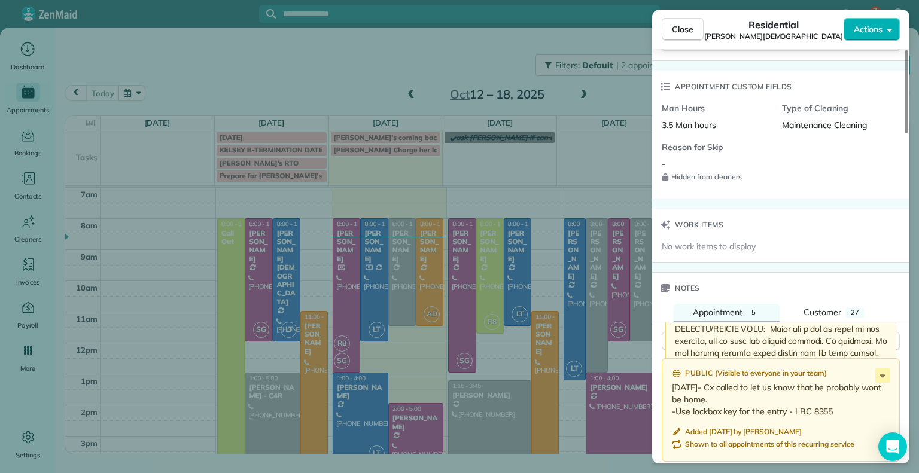
scroll to position [850, 0]
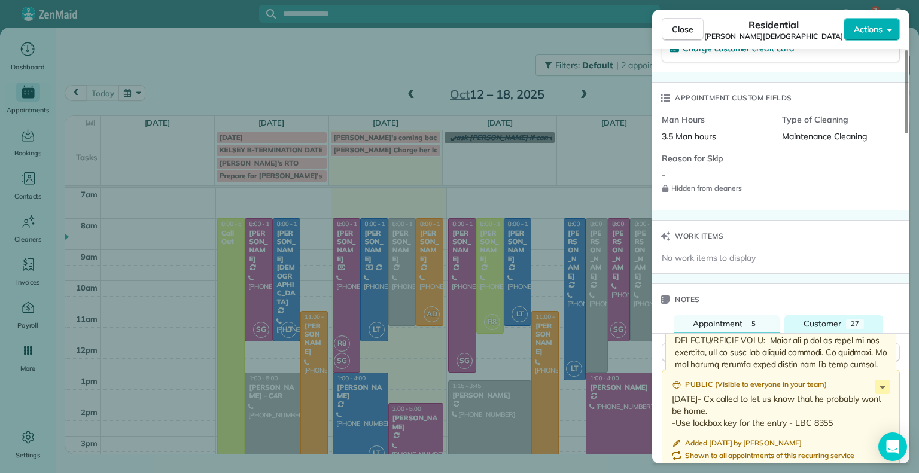
click at [843, 315] on button "Customer 27" at bounding box center [833, 324] width 99 height 18
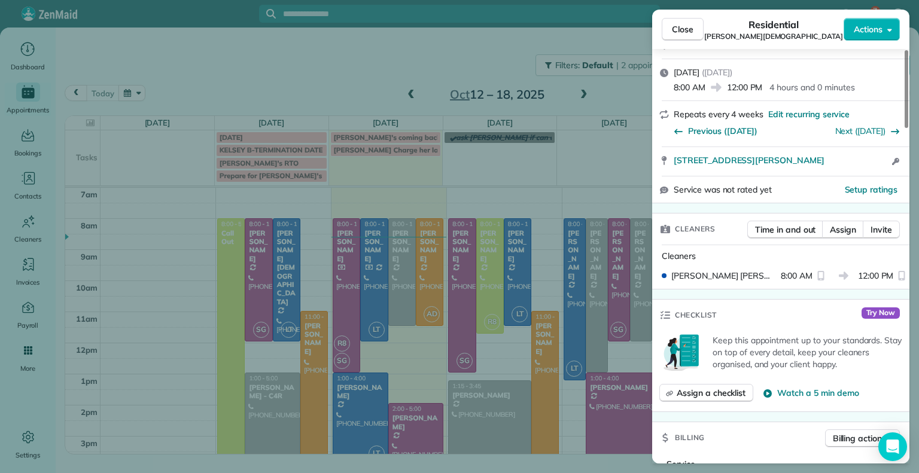
scroll to position [0, 0]
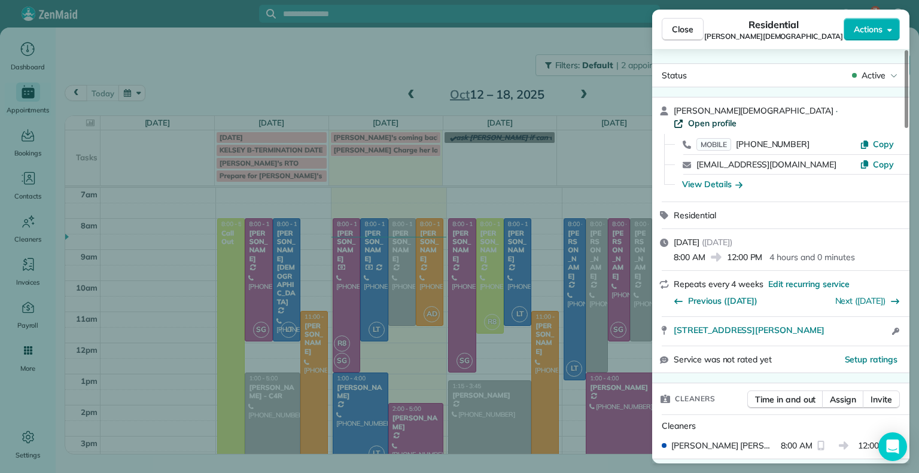
click at [732, 117] on span "Open profile" at bounding box center [712, 123] width 48 height 12
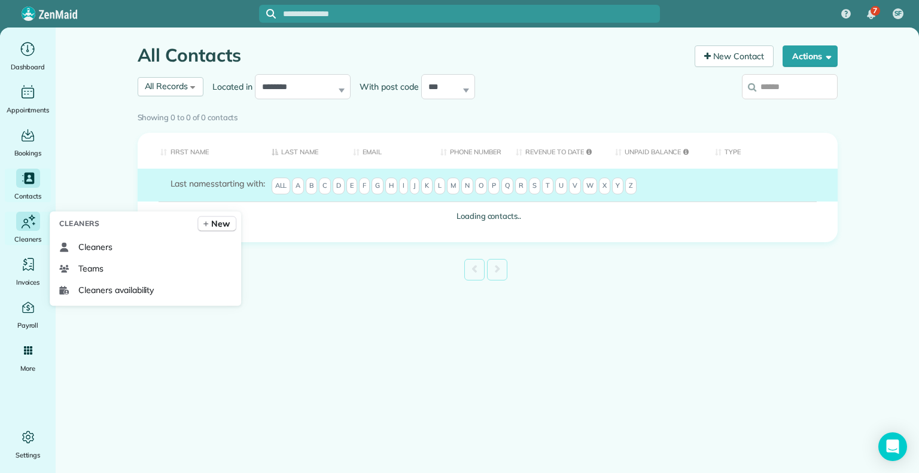
click at [27, 224] on icon "Main" at bounding box center [25, 226] width 8 height 4
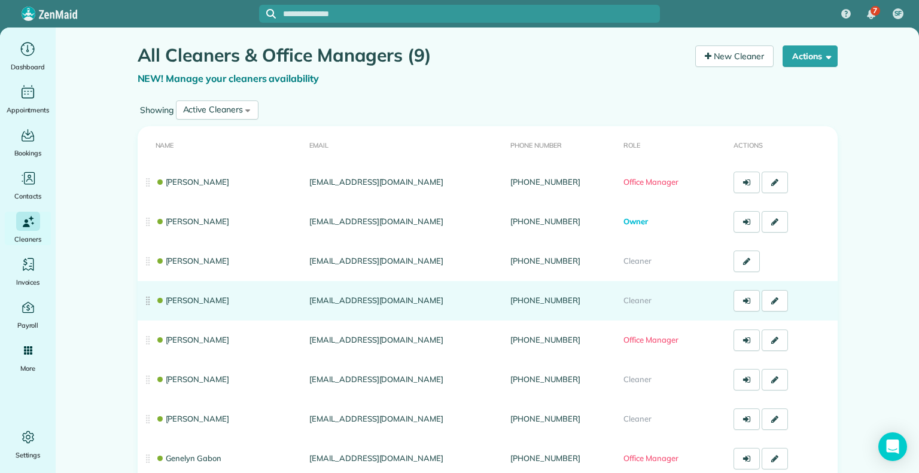
click at [183, 297] on link "[PERSON_NAME]" at bounding box center [193, 300] width 74 height 10
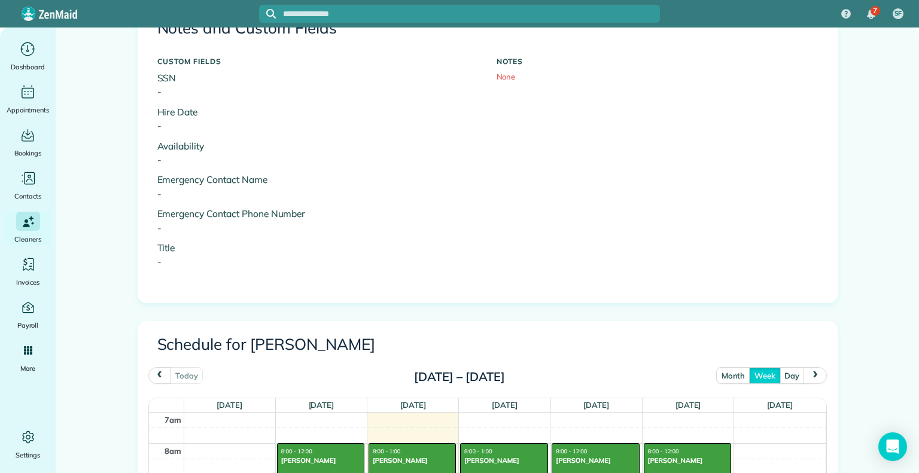
scroll to position [426, 0]
click at [497, 174] on div "CUSTOM FIELDS SSN - Hire Date - Availability - Emergency Contact Name - Emergen…" at bounding box center [487, 172] width 678 height 242
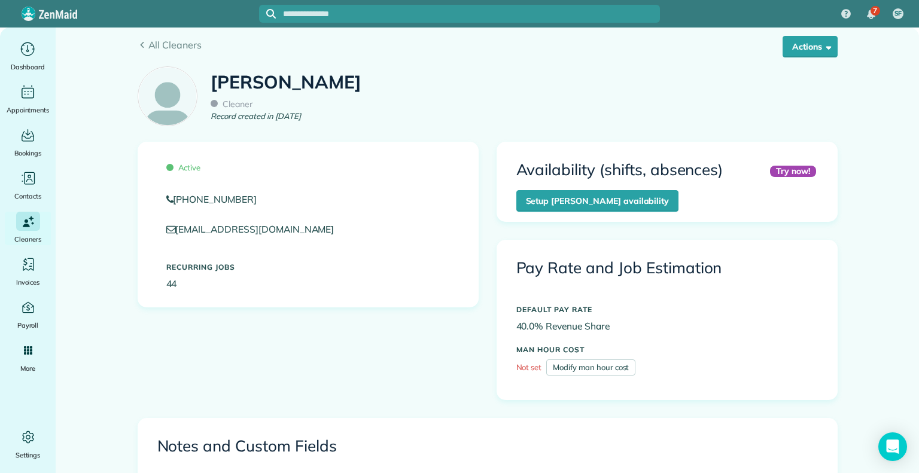
scroll to position [0, 0]
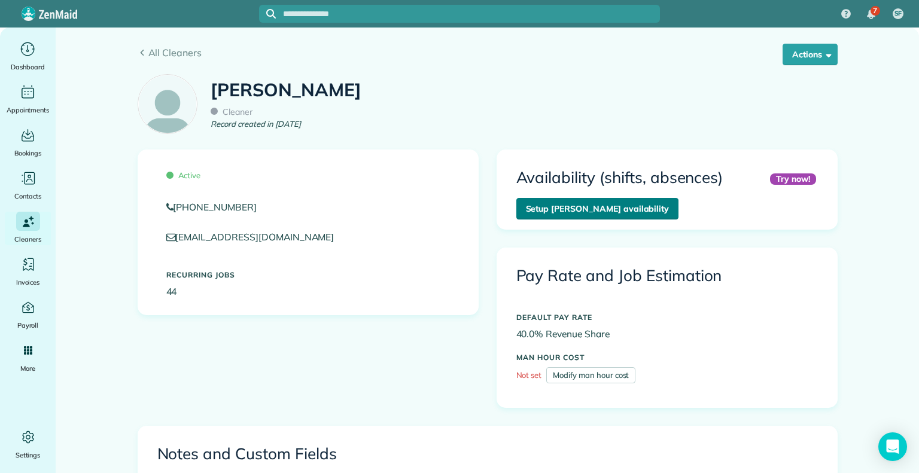
click at [579, 208] on link "Setup Sophie Gibbs’s availability" at bounding box center [597, 209] width 163 height 22
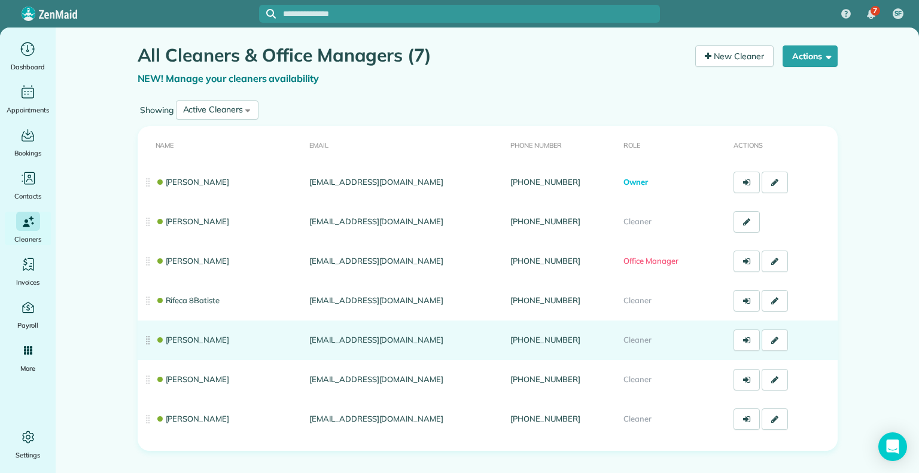
click at [173, 333] on td "[PERSON_NAME]" at bounding box center [221, 340] width 167 height 39
click at [189, 342] on link "[PERSON_NAME]" at bounding box center [193, 340] width 74 height 10
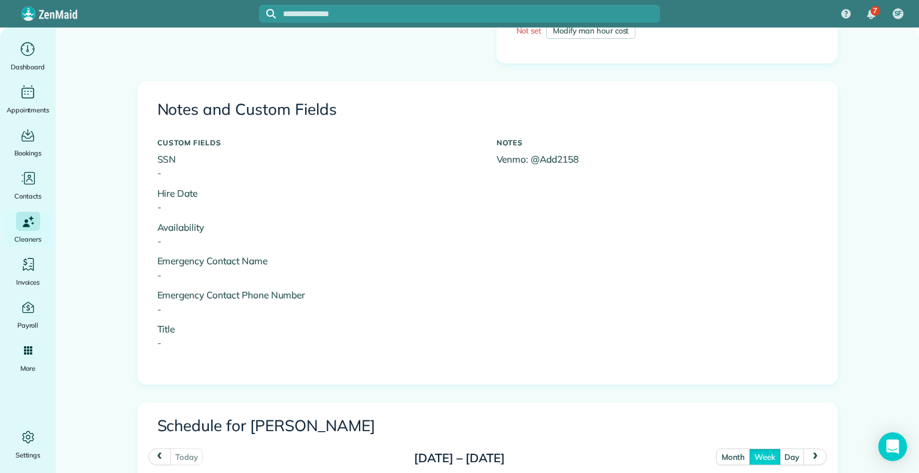
scroll to position [345, 0]
click at [26, 188] on div "Contacts" at bounding box center [28, 185] width 48 height 33
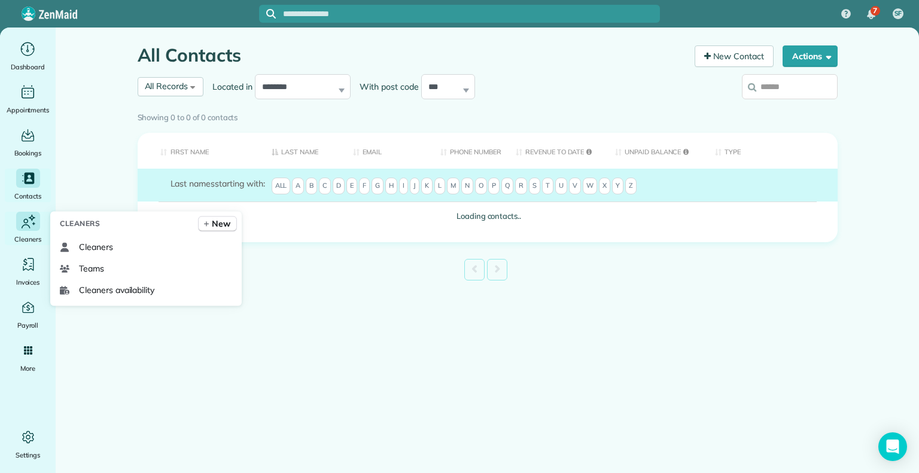
click at [30, 227] on icon "Main" at bounding box center [28, 221] width 18 height 19
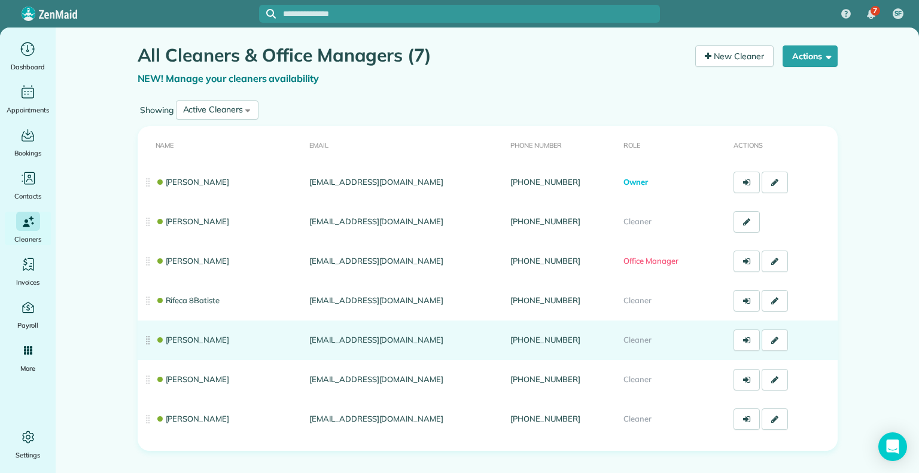
click at [192, 342] on link "[PERSON_NAME]" at bounding box center [193, 340] width 74 height 10
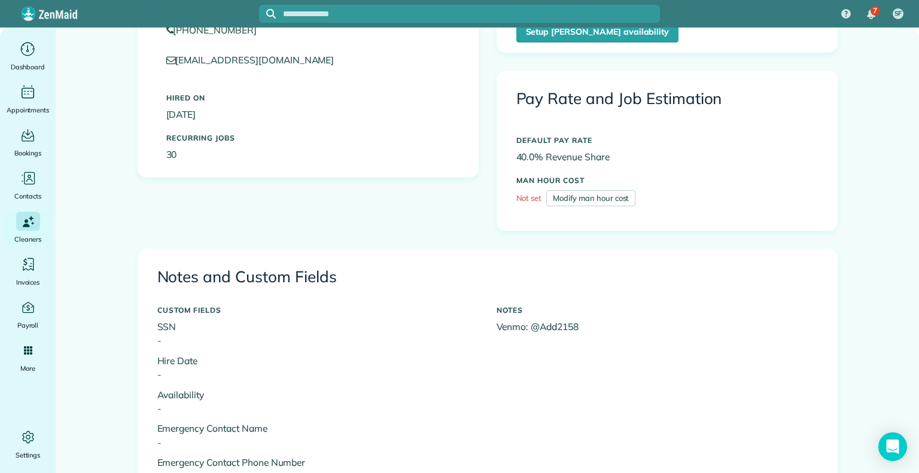
scroll to position [91, 0]
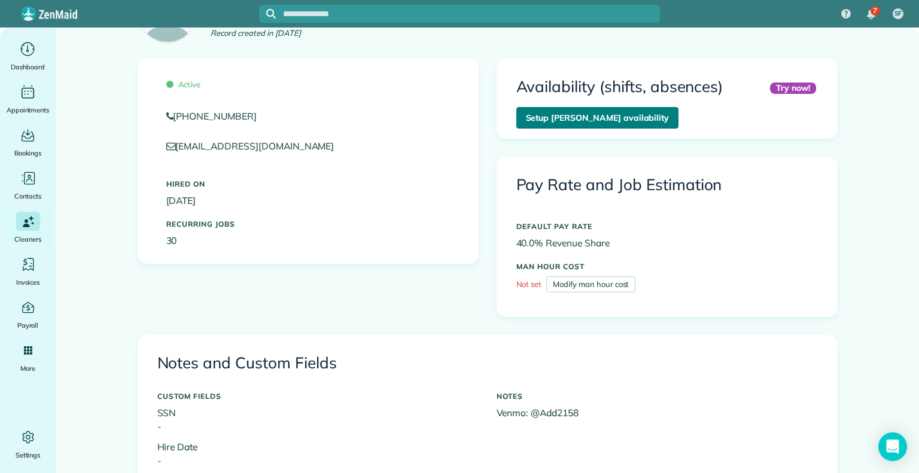
click at [620, 121] on link "Setup Ashley Davis’s availability" at bounding box center [597, 118] width 163 height 22
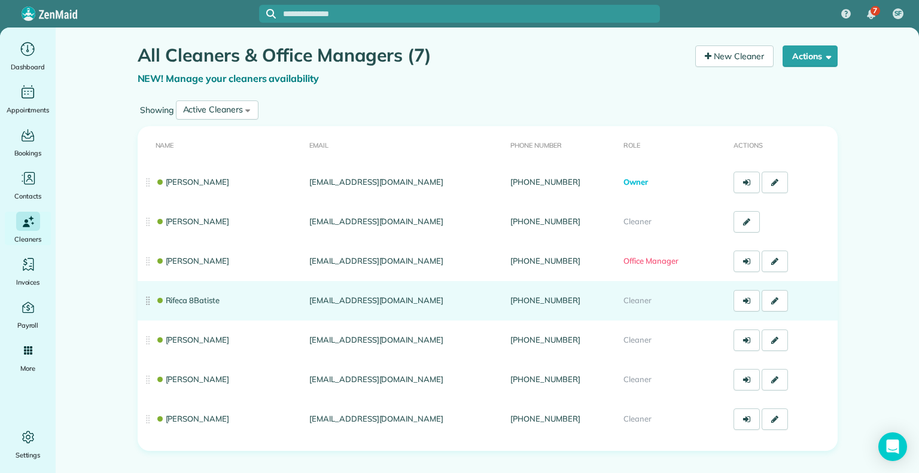
click at [208, 301] on link "Rifeca 8Batiste" at bounding box center [188, 300] width 64 height 10
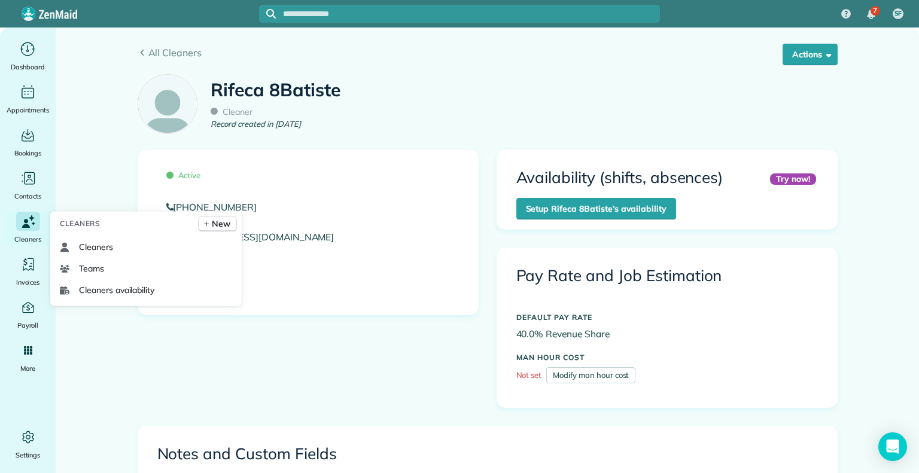
click at [25, 225] on icon "Main" at bounding box center [26, 226] width 8 height 4
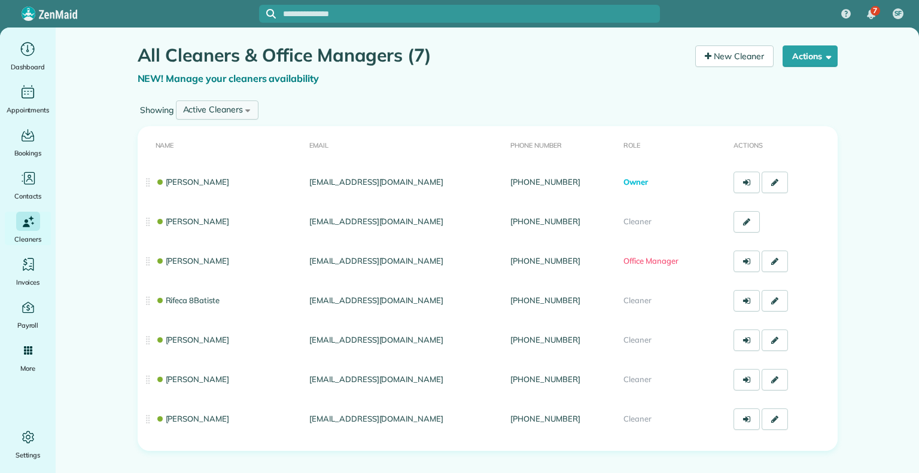
click at [234, 103] on div "Active Cleaners" at bounding box center [213, 109] width 60 height 13
click at [212, 191] on span "Inactive Cleaners" at bounding box center [216, 188] width 66 height 11
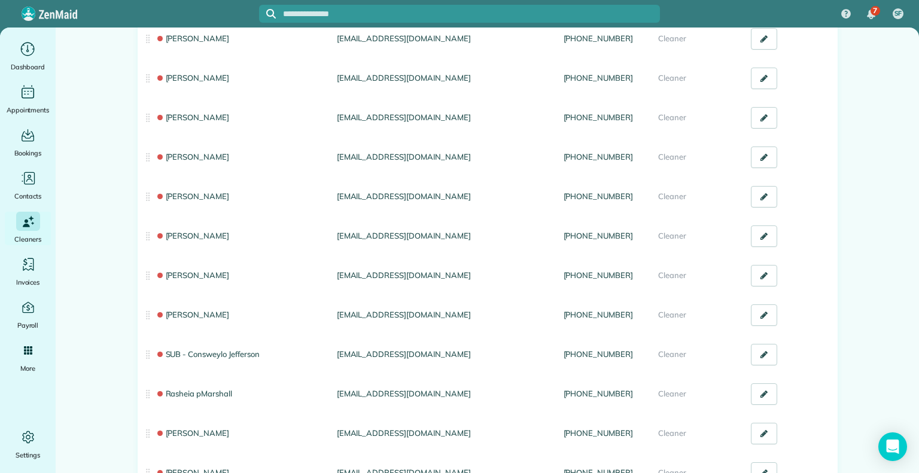
scroll to position [1211, 0]
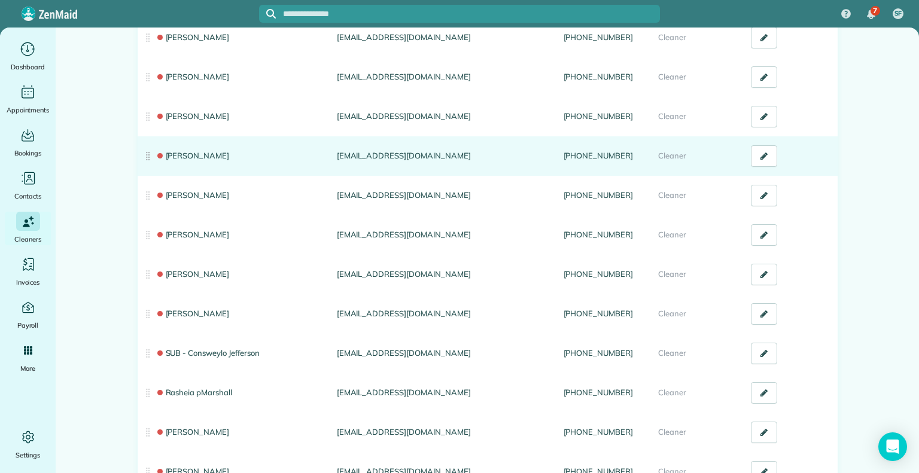
click at [206, 151] on link "Rachel Ballard" at bounding box center [193, 156] width 74 height 10
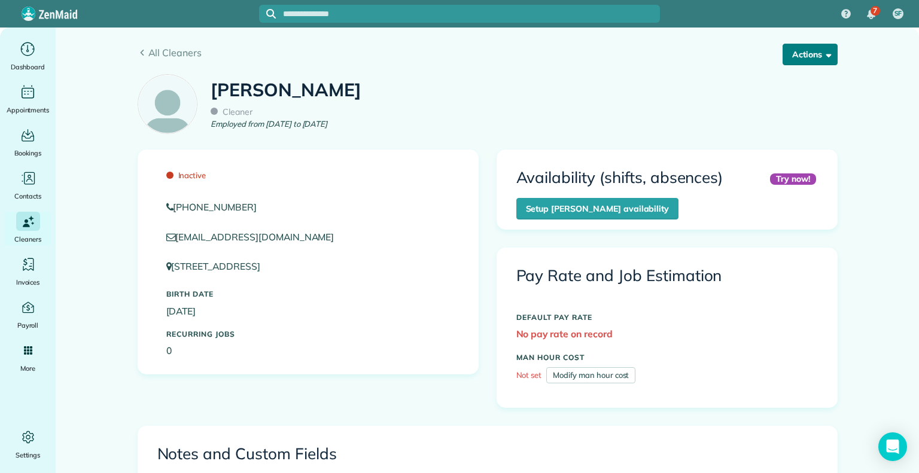
click at [810, 53] on button "Actions" at bounding box center [809, 55] width 55 height 22
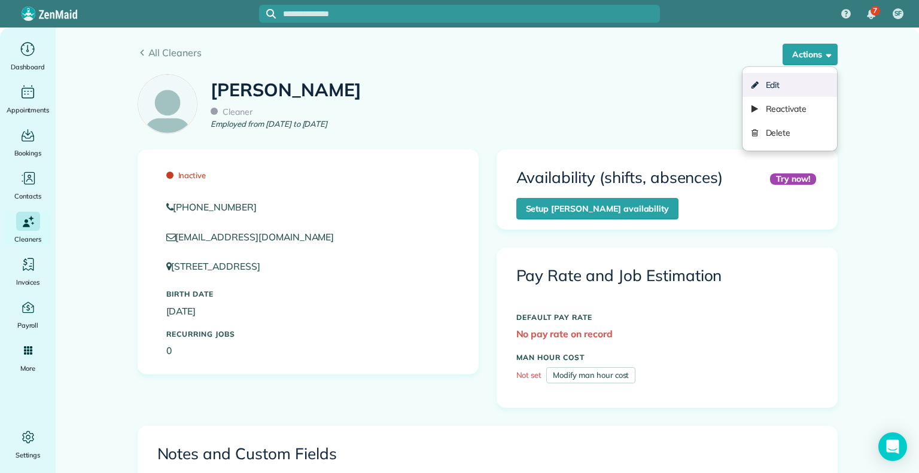
click at [782, 85] on link "Edit" at bounding box center [789, 85] width 94 height 24
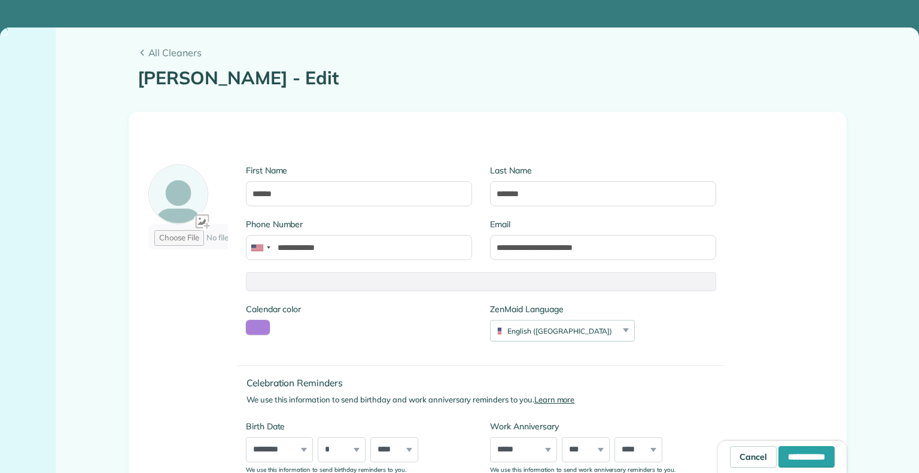
type input "**********"
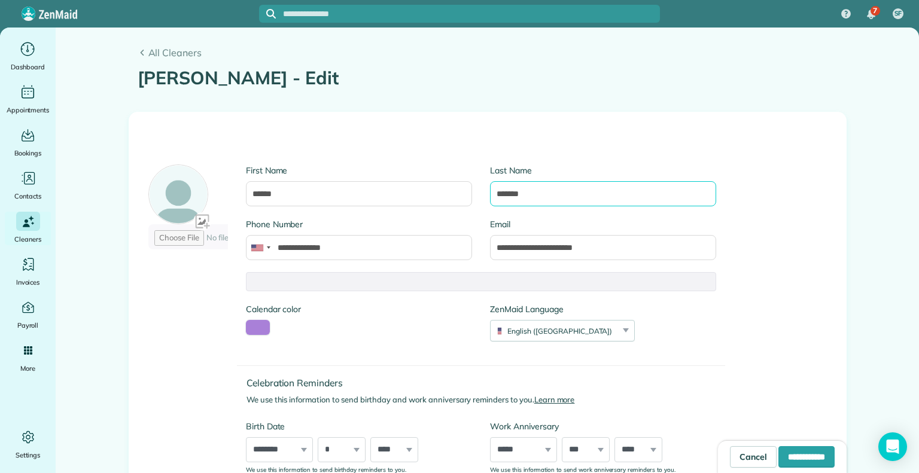
click at [493, 196] on input "*******" at bounding box center [603, 193] width 226 height 25
type input "*********"
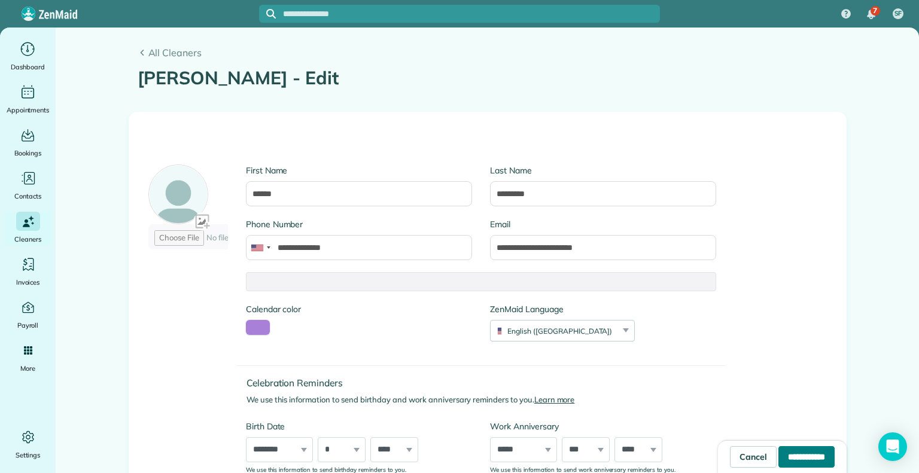
click at [788, 453] on input "**********" at bounding box center [806, 457] width 56 height 22
type input "**********"
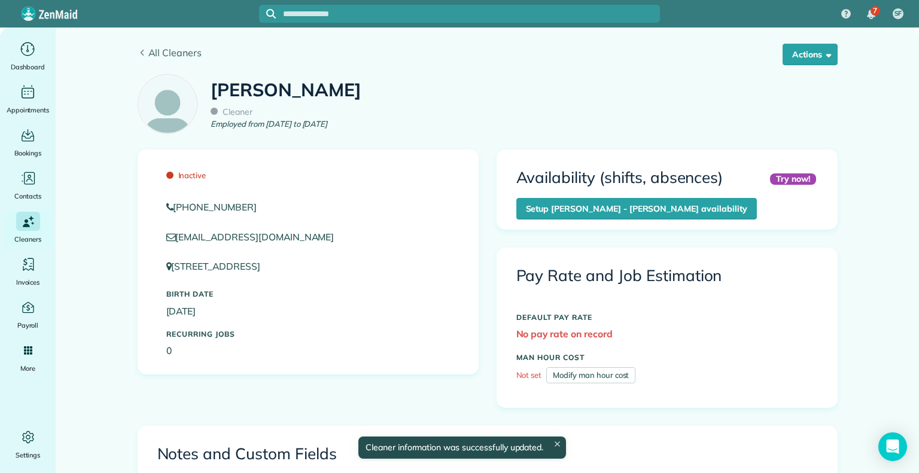
click at [140, 50] on icon at bounding box center [142, 53] width 9 height 7
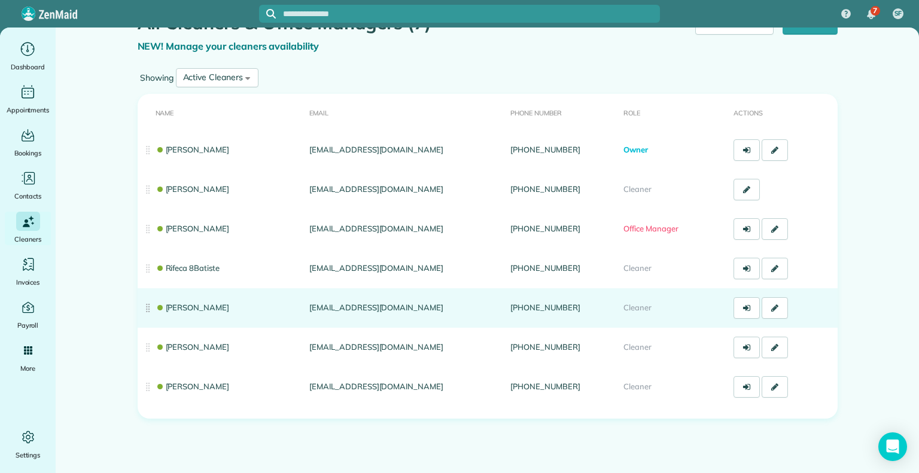
scroll to position [35, 0]
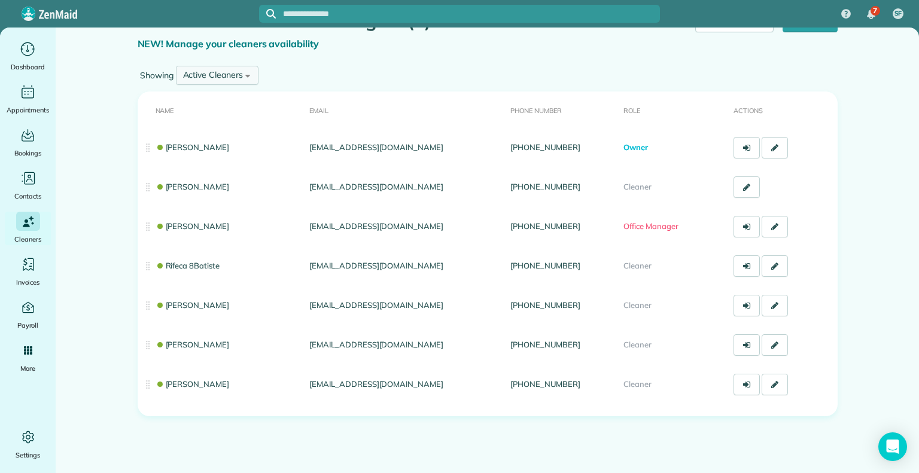
click at [245, 81] on div "Active Cleaners All Cleaners Active Cleaners Inactive Cleaners" at bounding box center [217, 75] width 83 height 19
click at [223, 156] on span "Inactive Cleaners" at bounding box center [216, 153] width 66 height 11
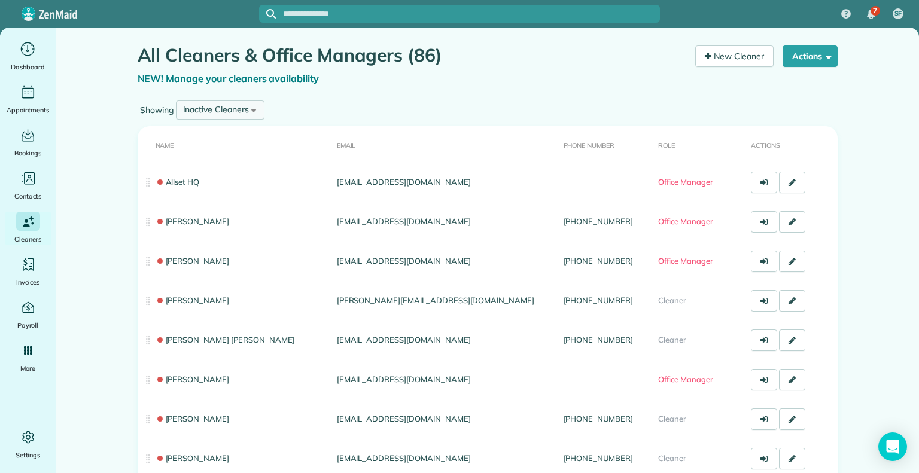
click at [216, 105] on div "Inactive Cleaners" at bounding box center [216, 109] width 66 height 13
click at [205, 167] on span "Active Cleaners" at bounding box center [213, 163] width 60 height 11
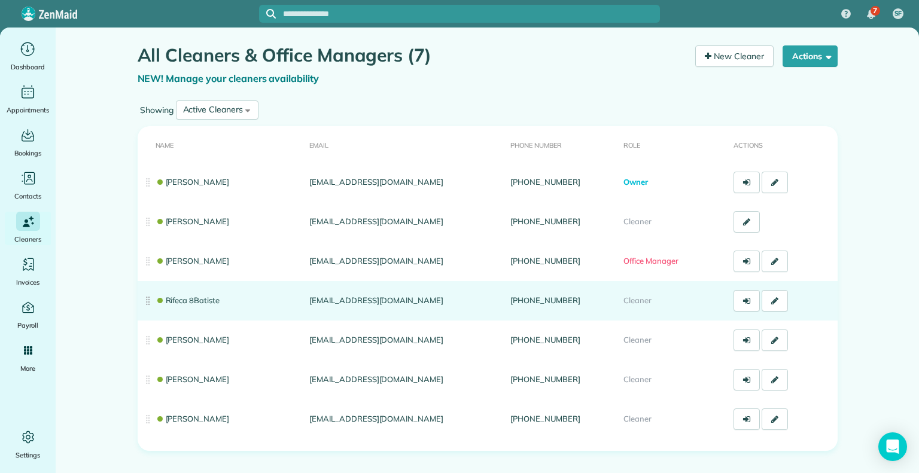
click at [196, 300] on link "Rifeca 8Batiste" at bounding box center [188, 300] width 64 height 10
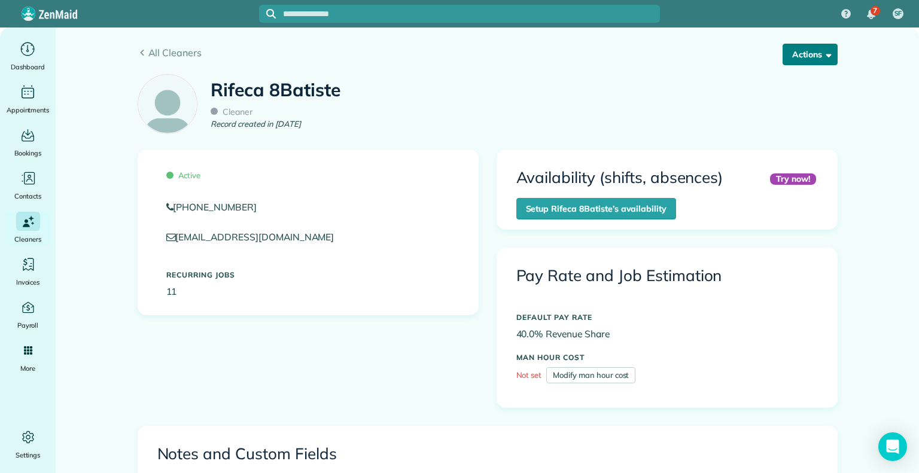
click at [799, 55] on button "Actions" at bounding box center [809, 55] width 55 height 22
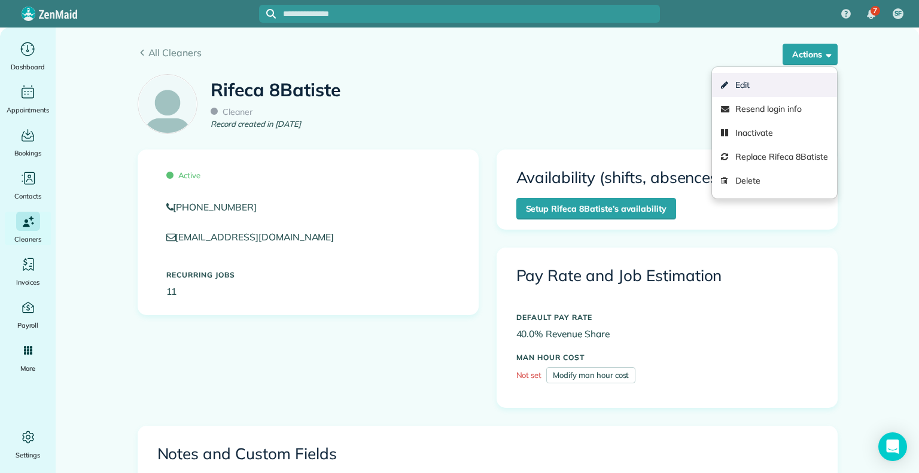
click at [771, 83] on link "Edit" at bounding box center [774, 85] width 124 height 24
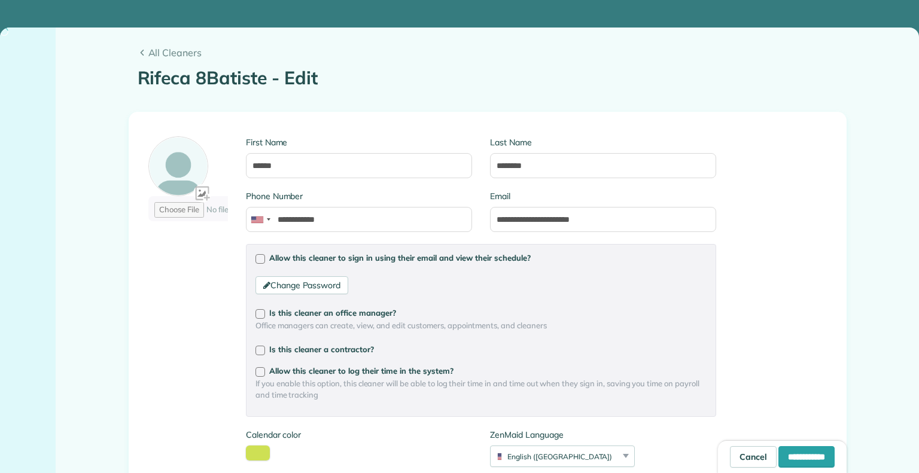
type input "**********"
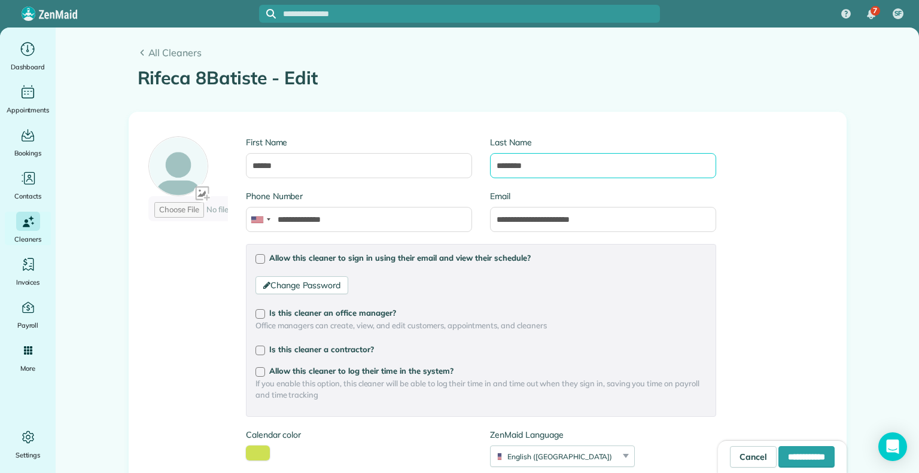
click at [497, 166] on input "********" at bounding box center [603, 165] width 226 height 25
click at [490, 166] on input "*******" at bounding box center [603, 165] width 226 height 25
click at [510, 166] on input "**********" at bounding box center [603, 165] width 226 height 25
click at [513, 167] on input "**********" at bounding box center [603, 165] width 226 height 25
click at [525, 168] on input "**********" at bounding box center [603, 165] width 226 height 25
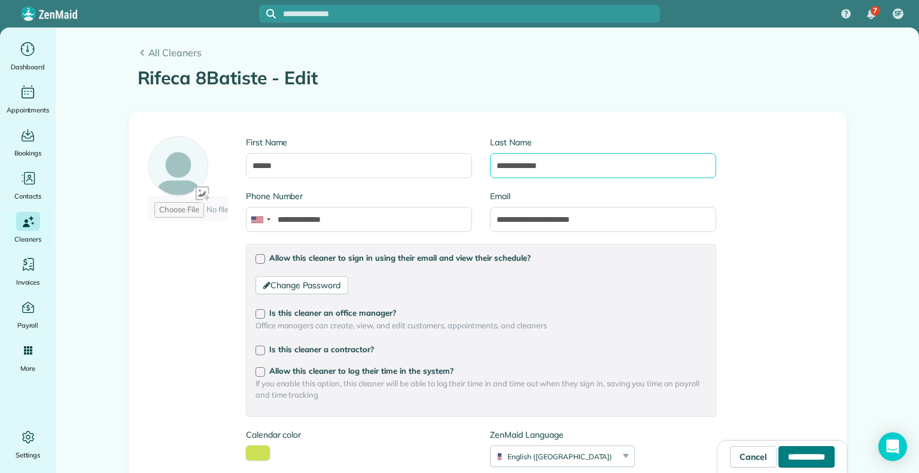
type input "**********"
click at [795, 459] on input "**********" at bounding box center [806, 457] width 56 height 22
type input "**********"
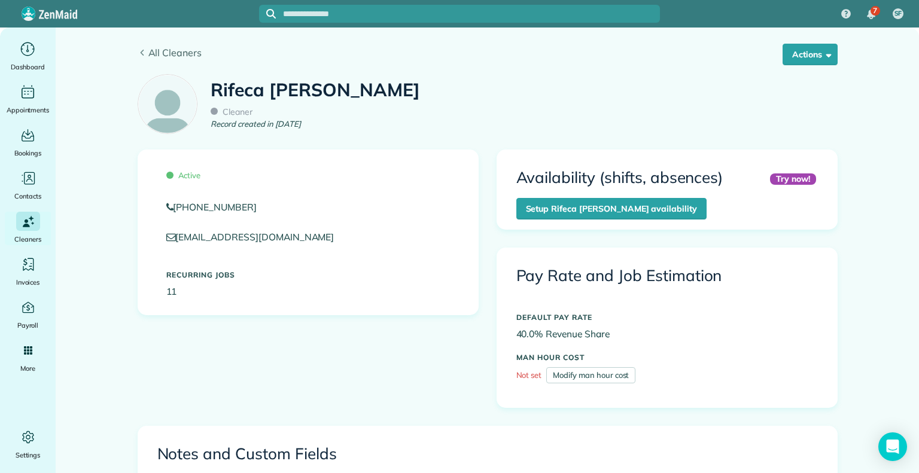
click at [151, 50] on span "All Cleaners" at bounding box center [492, 52] width 689 height 14
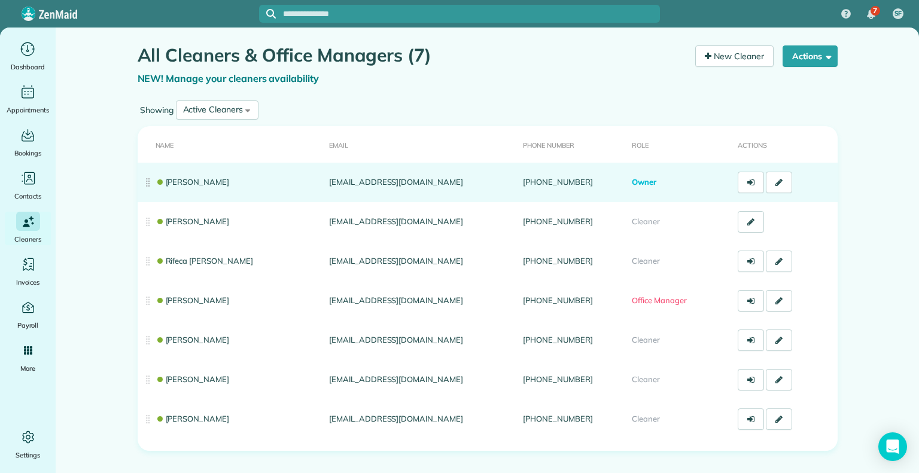
click at [187, 173] on td "[PERSON_NAME]" at bounding box center [231, 182] width 187 height 39
click at [185, 186] on link "[PERSON_NAME]" at bounding box center [193, 182] width 74 height 10
click at [206, 177] on link "[PERSON_NAME]" at bounding box center [193, 182] width 74 height 10
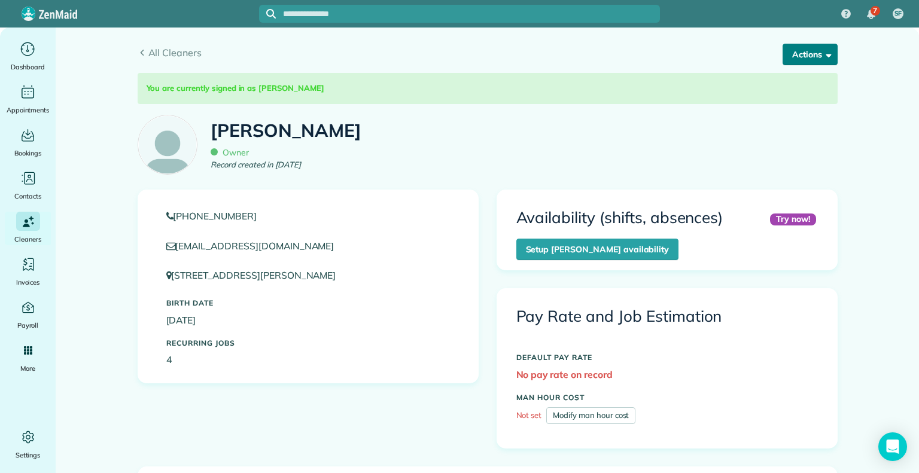
click at [823, 45] on button "Actions" at bounding box center [809, 55] width 55 height 22
click at [770, 79] on link "Edit" at bounding box center [789, 85] width 94 height 24
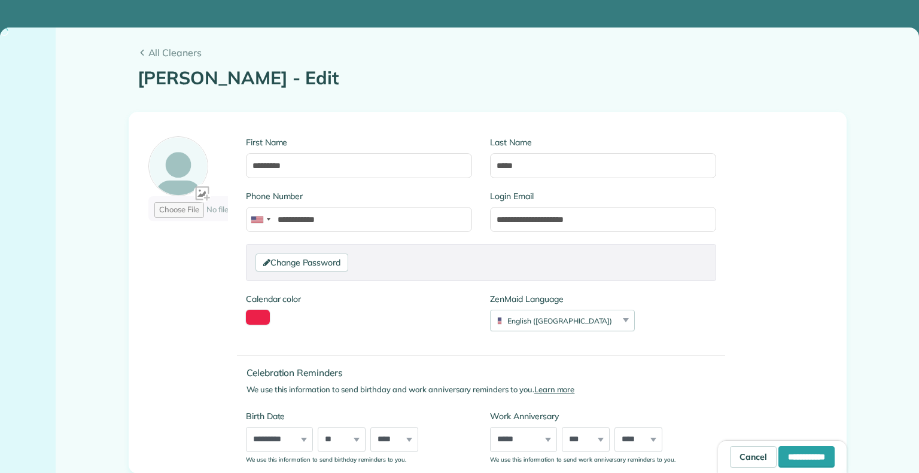
type input "**********"
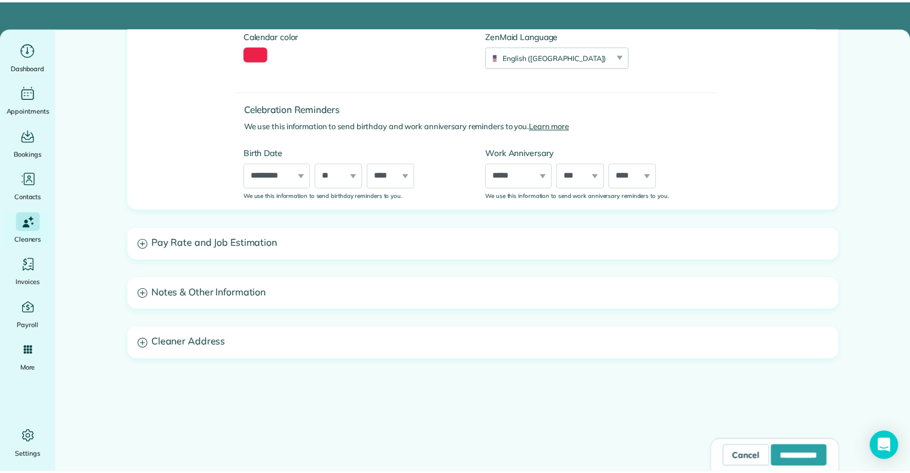
scroll to position [283, 0]
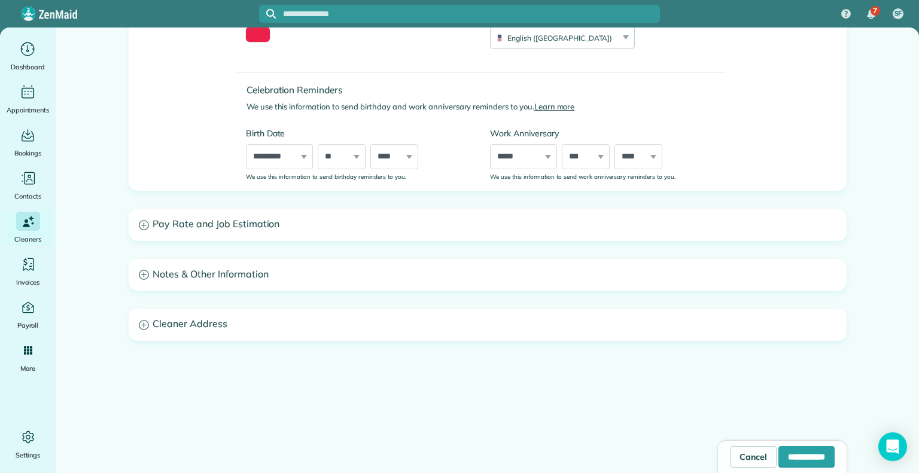
click at [222, 279] on h3 "Notes & Other Information" at bounding box center [487, 275] width 717 height 31
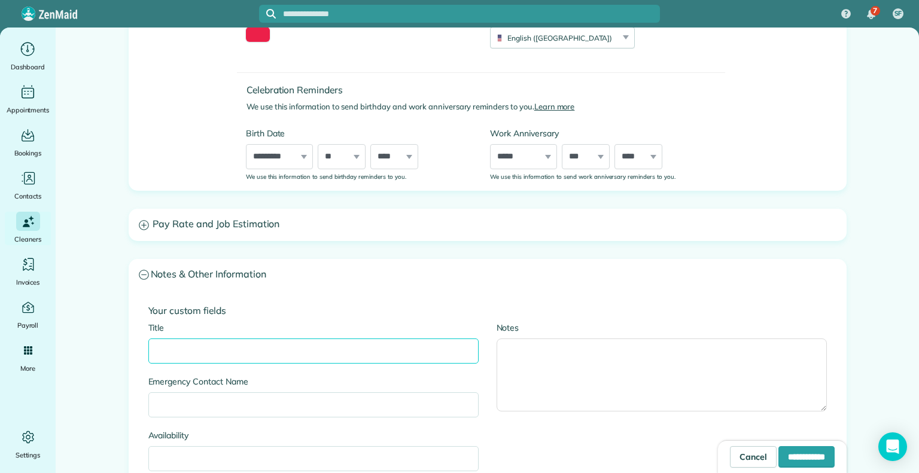
click at [223, 348] on input "Title" at bounding box center [313, 351] width 330 height 25
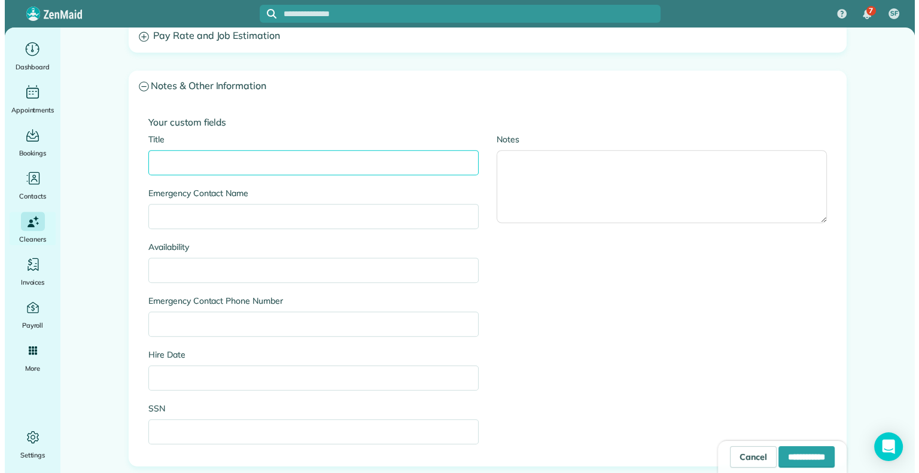
scroll to position [475, 0]
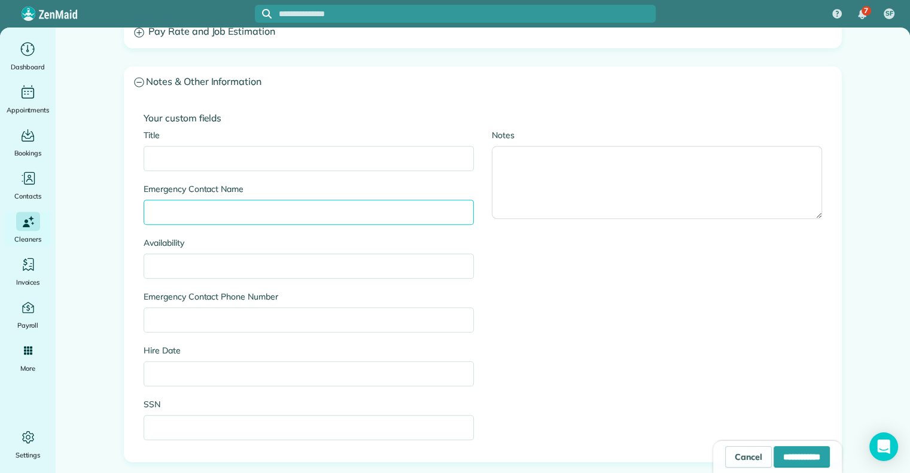
click at [258, 213] on input "Emergency Contact Name" at bounding box center [309, 212] width 330 height 25
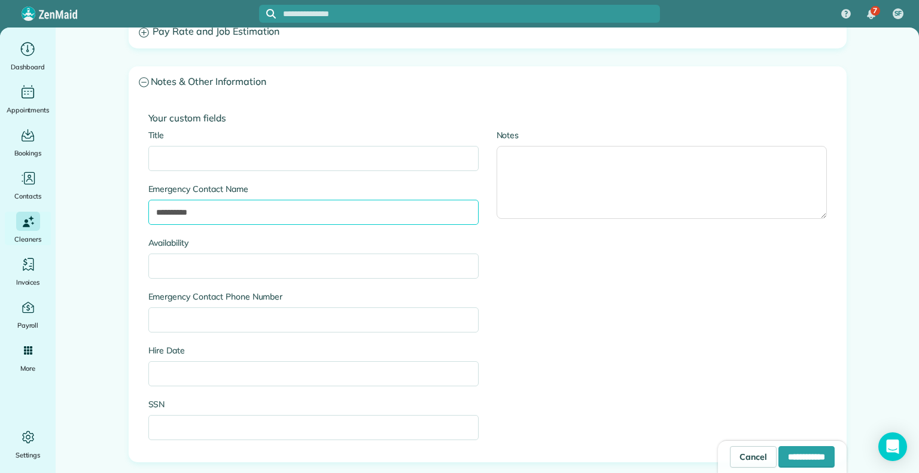
type input "**********"
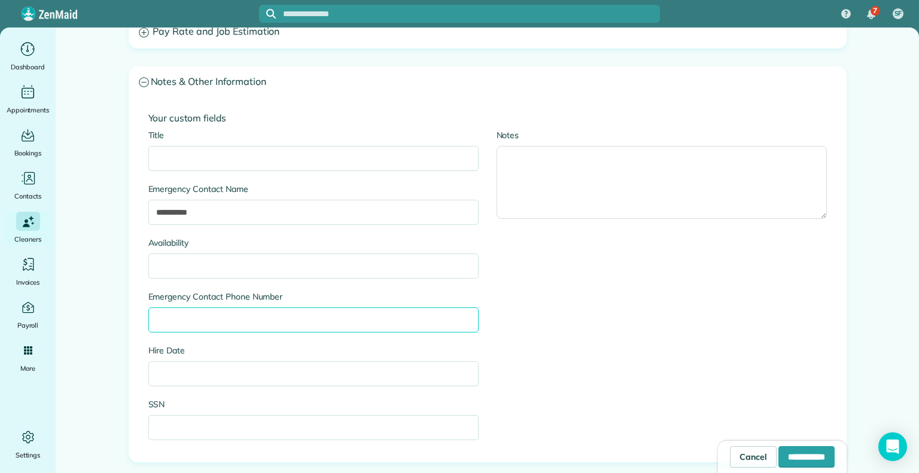
click at [204, 323] on input "Emergency Contact Phone Number" at bounding box center [313, 319] width 330 height 25
type input "**********"
click at [801, 452] on input "**********" at bounding box center [806, 457] width 56 height 22
type input "**********"
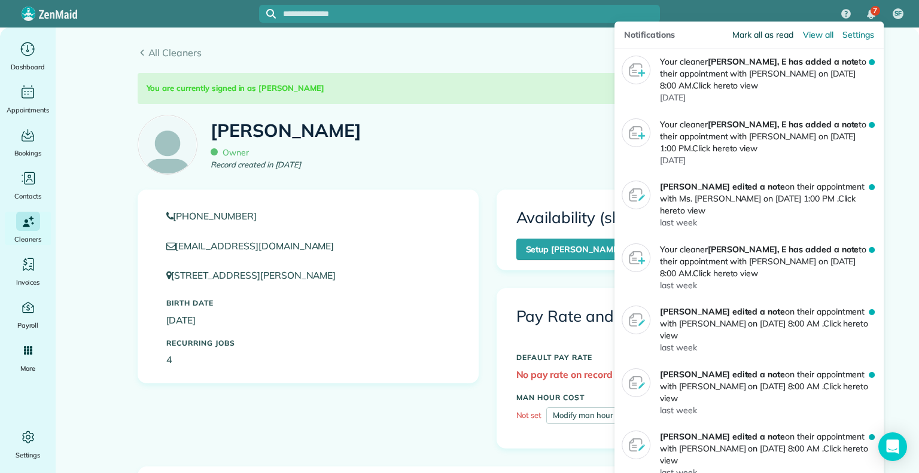
click at [776, 36] on span "Mark all as read" at bounding box center [762, 35] width 60 height 12
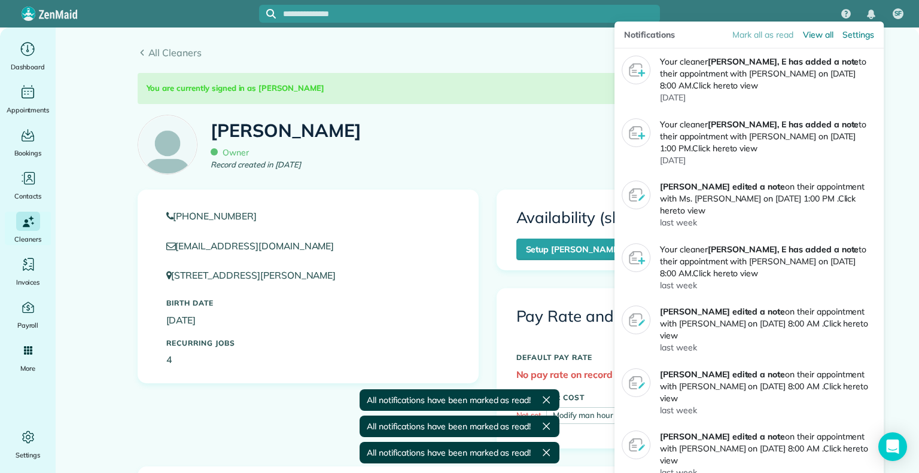
drag, startPoint x: 776, startPoint y: 36, endPoint x: 550, endPoint y: 4, distance: 228.9
click at [550, 4] on div at bounding box center [459, 14] width 401 height 28
